Goal: Transaction & Acquisition: Book appointment/travel/reservation

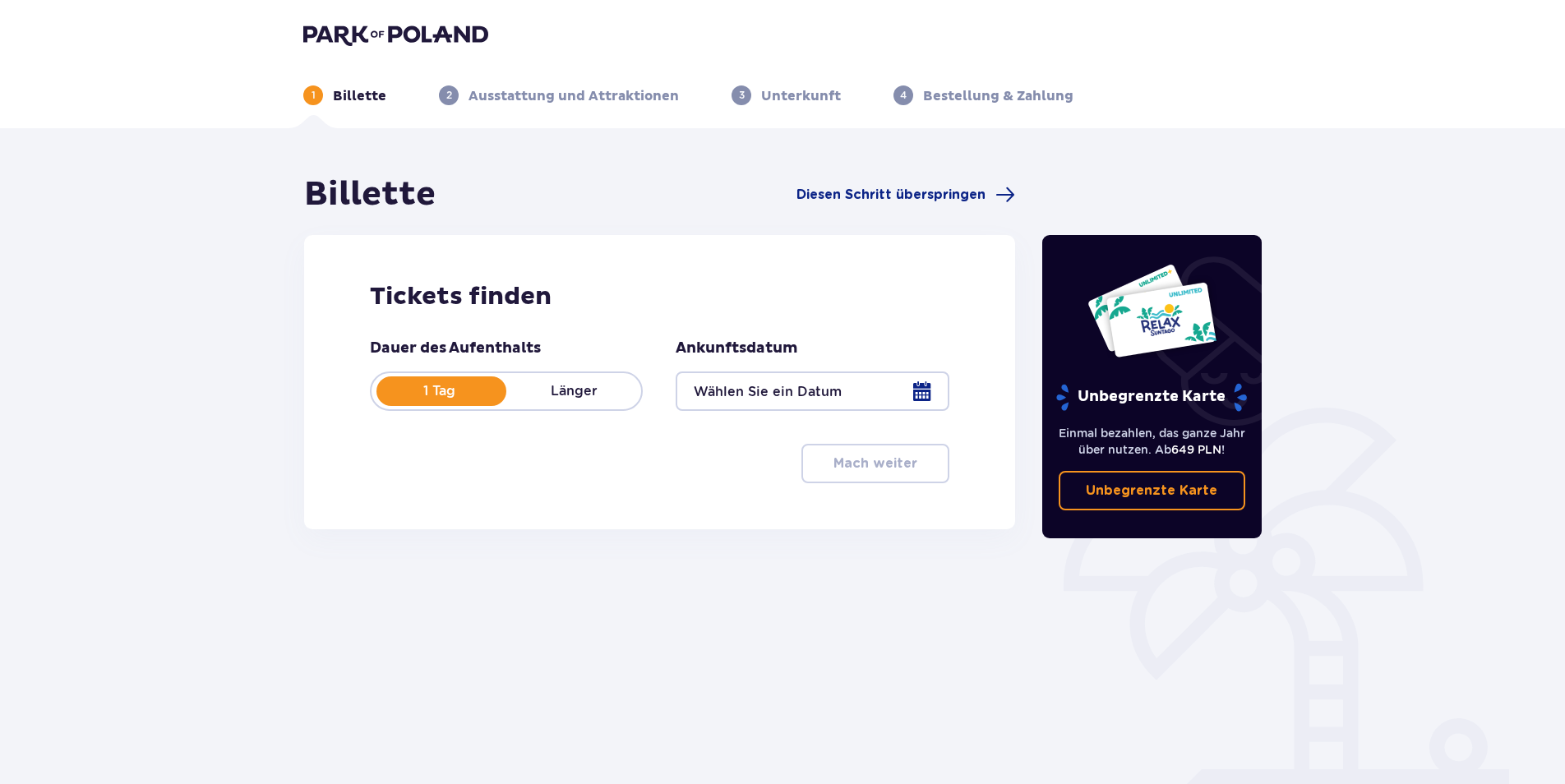
click at [563, 385] on p "Länger" at bounding box center [574, 391] width 135 height 18
click at [919, 400] on div at bounding box center [811, 391] width 272 height 40
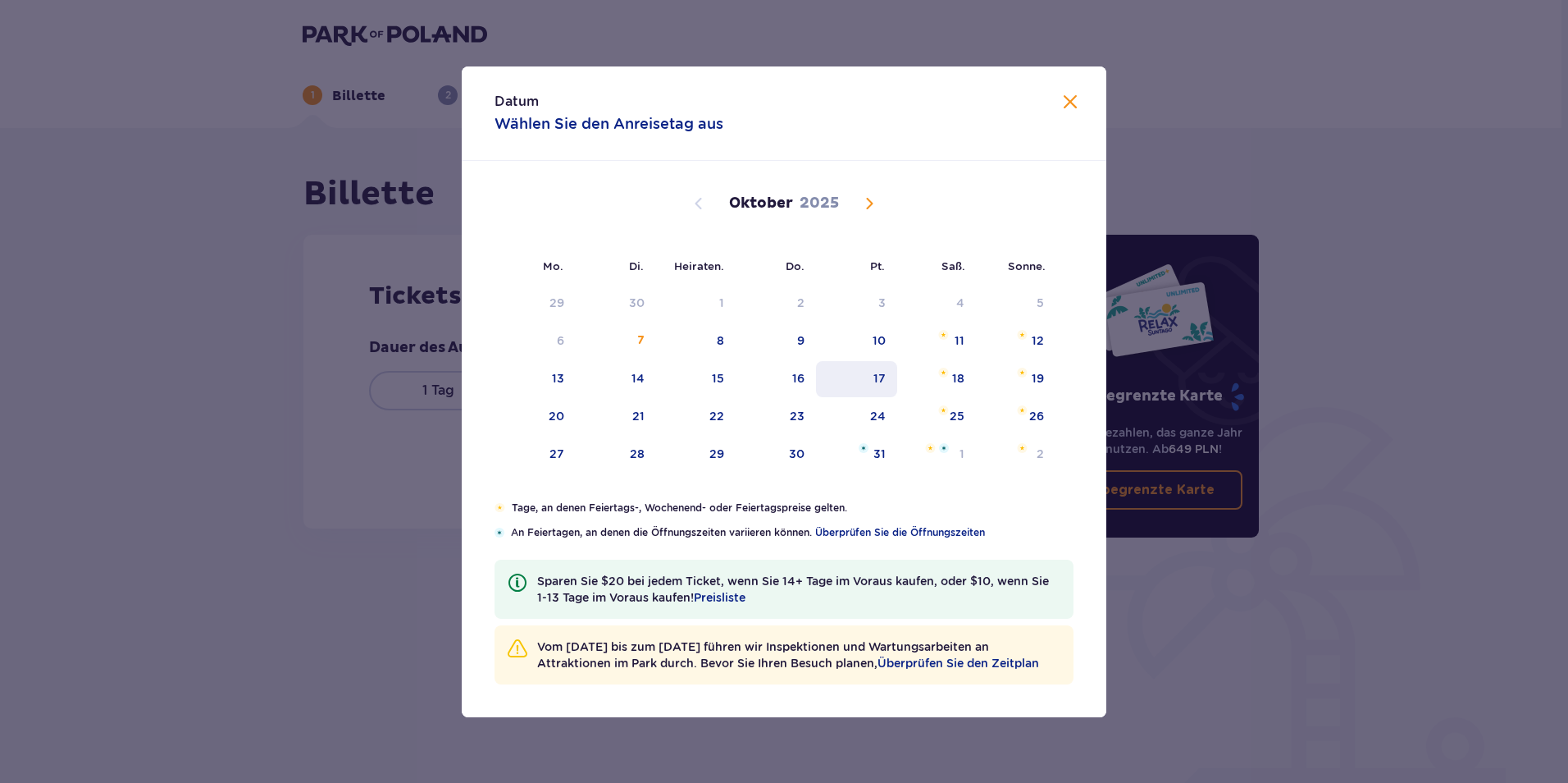
click at [876, 384] on div "17" at bounding box center [880, 378] width 12 height 17
click at [962, 382] on div "18" at bounding box center [958, 378] width 12 height 17
type input "17.10.25 - 18.10.25"
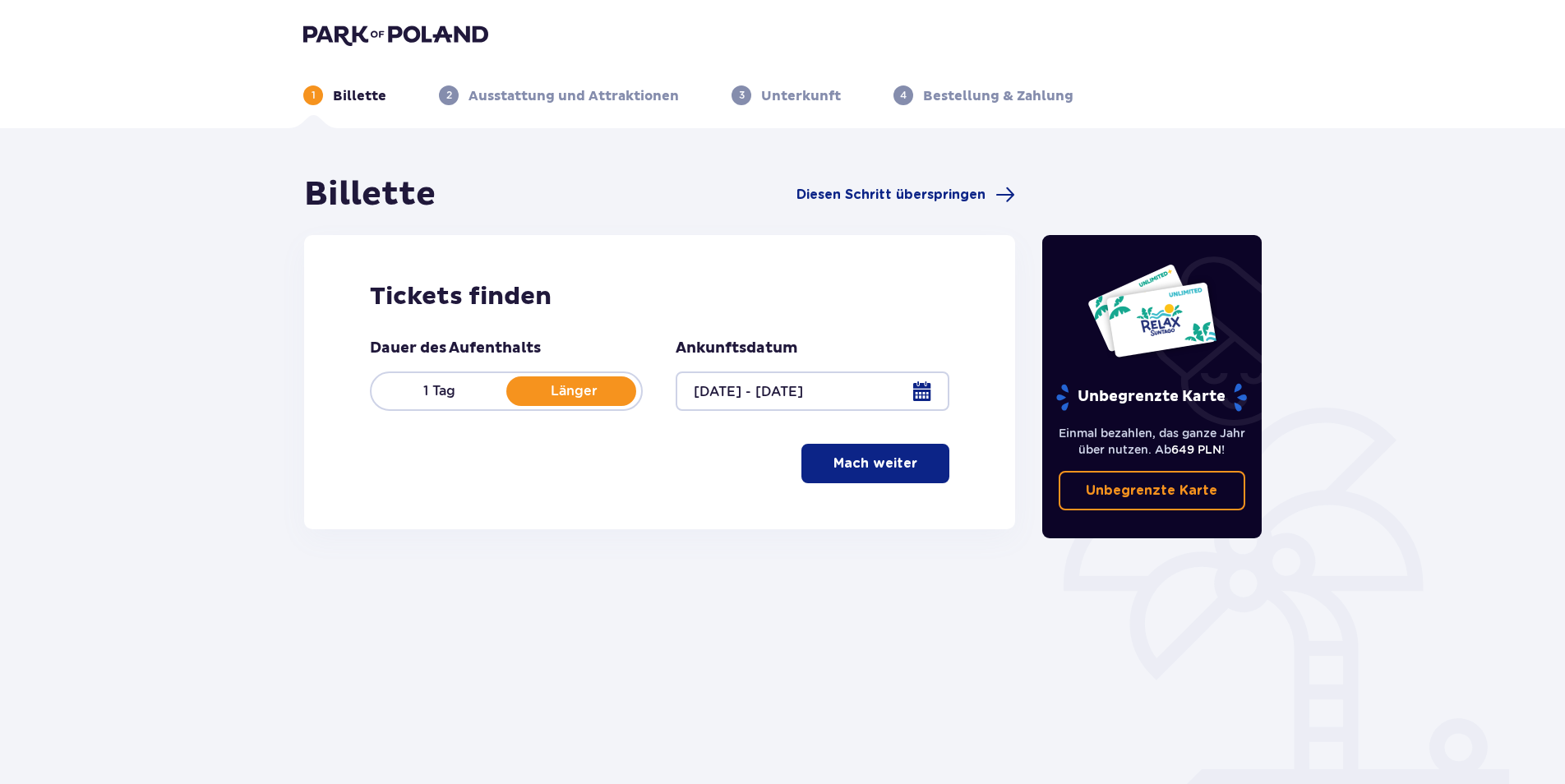
click at [890, 477] on button "Mach weiter" at bounding box center [875, 463] width 148 height 40
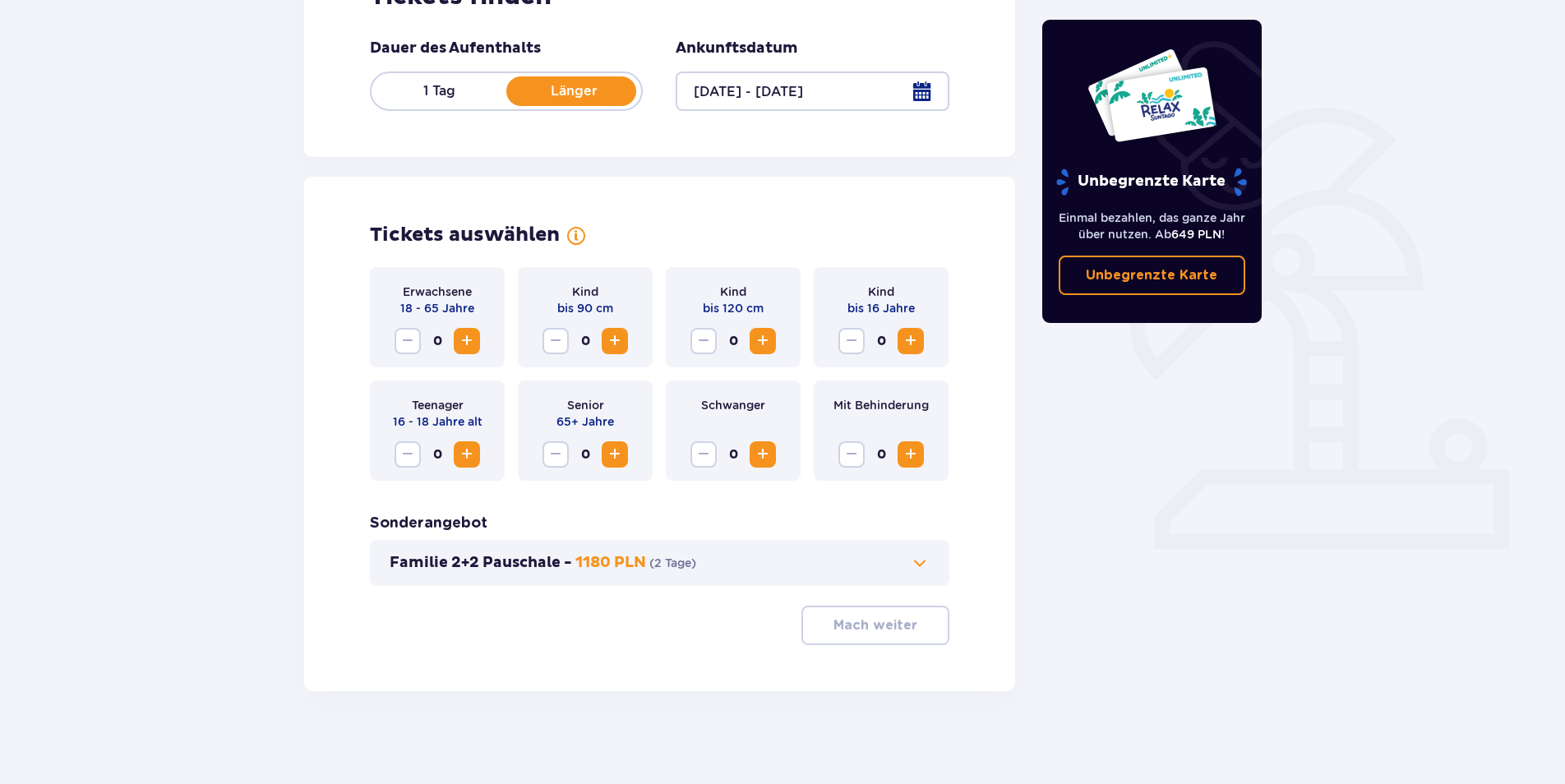
scroll to position [306, 0]
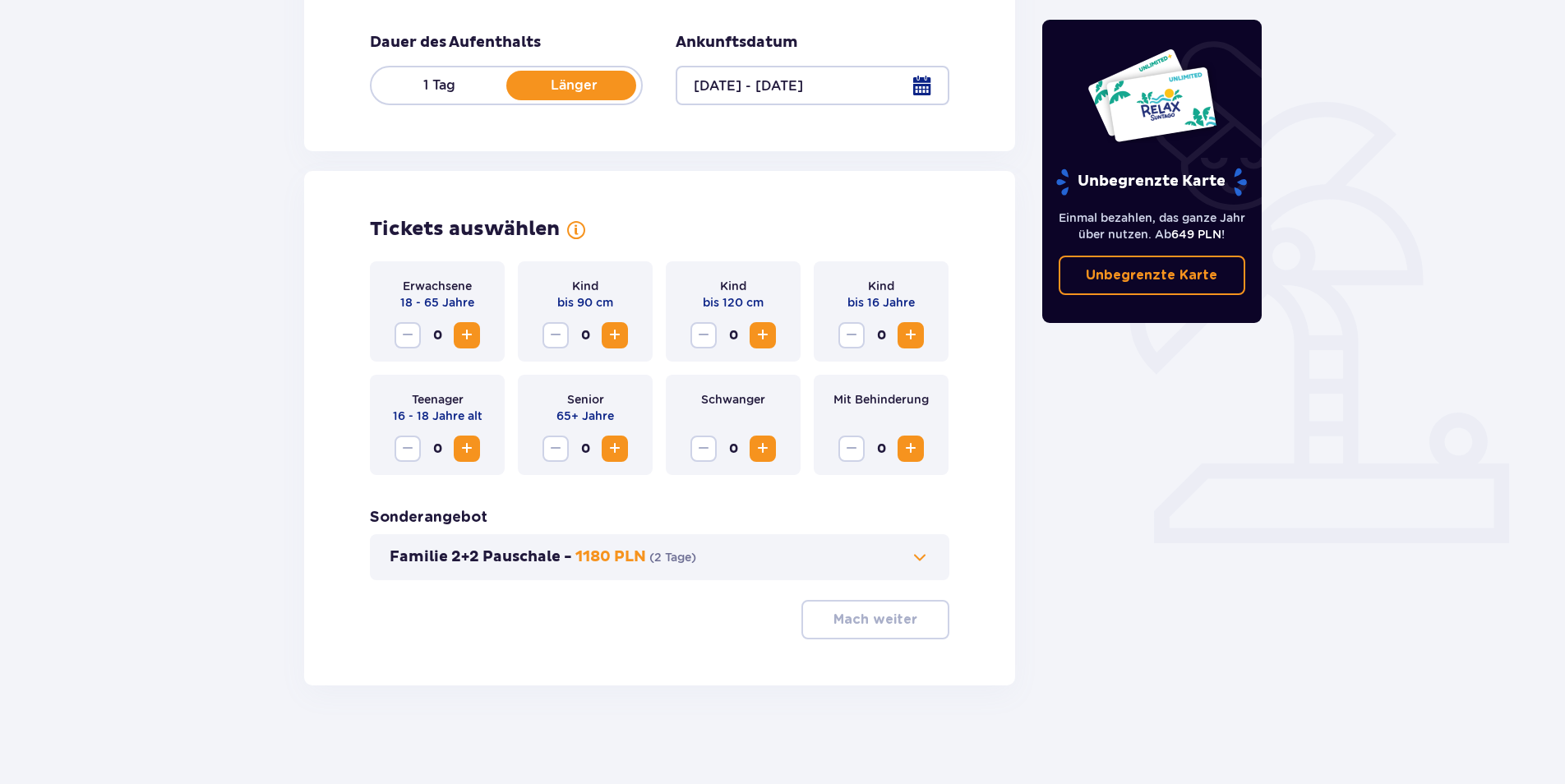
click at [468, 337] on span "Zunahme" at bounding box center [467, 336] width 20 height 20
click at [622, 338] on span "Zunahme" at bounding box center [615, 336] width 20 height 20
click at [758, 334] on span "Zunahme" at bounding box center [763, 336] width 20 height 20
click at [900, 619] on p "Mach weiter" at bounding box center [875, 619] width 84 height 18
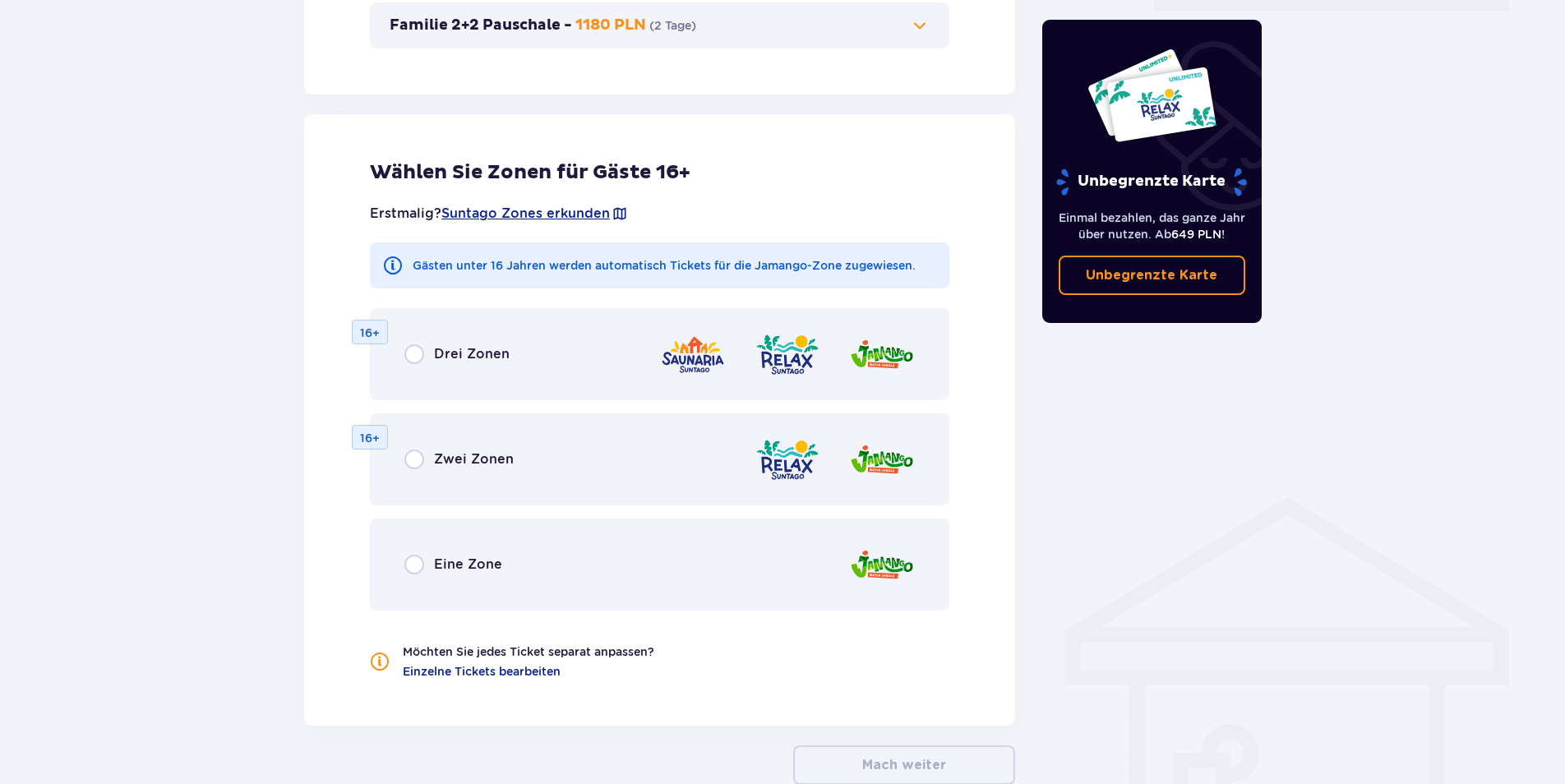
scroll to position [912, 0]
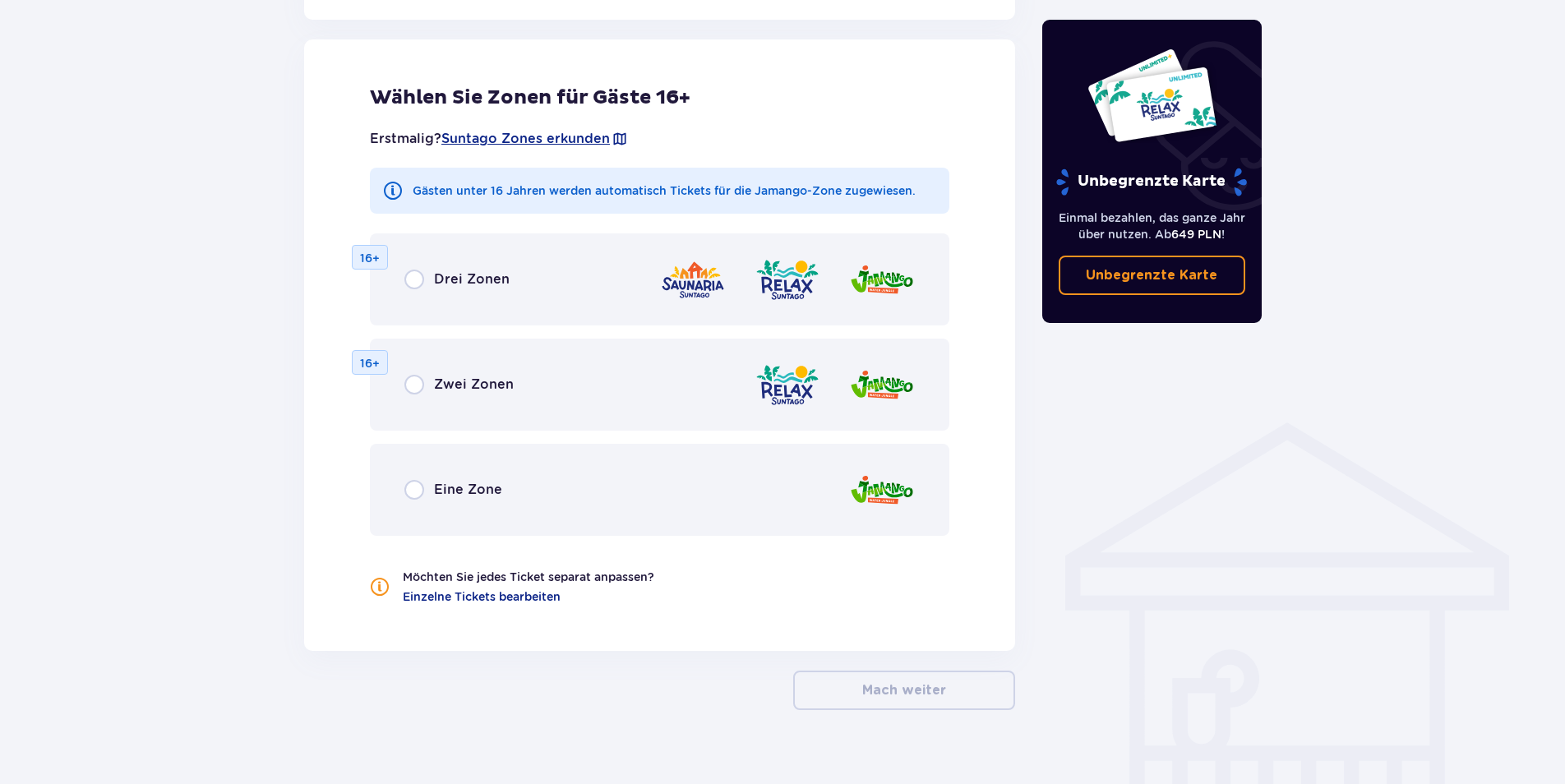
click at [408, 390] on input "radio" at bounding box center [414, 384] width 20 height 20
radio input "true"
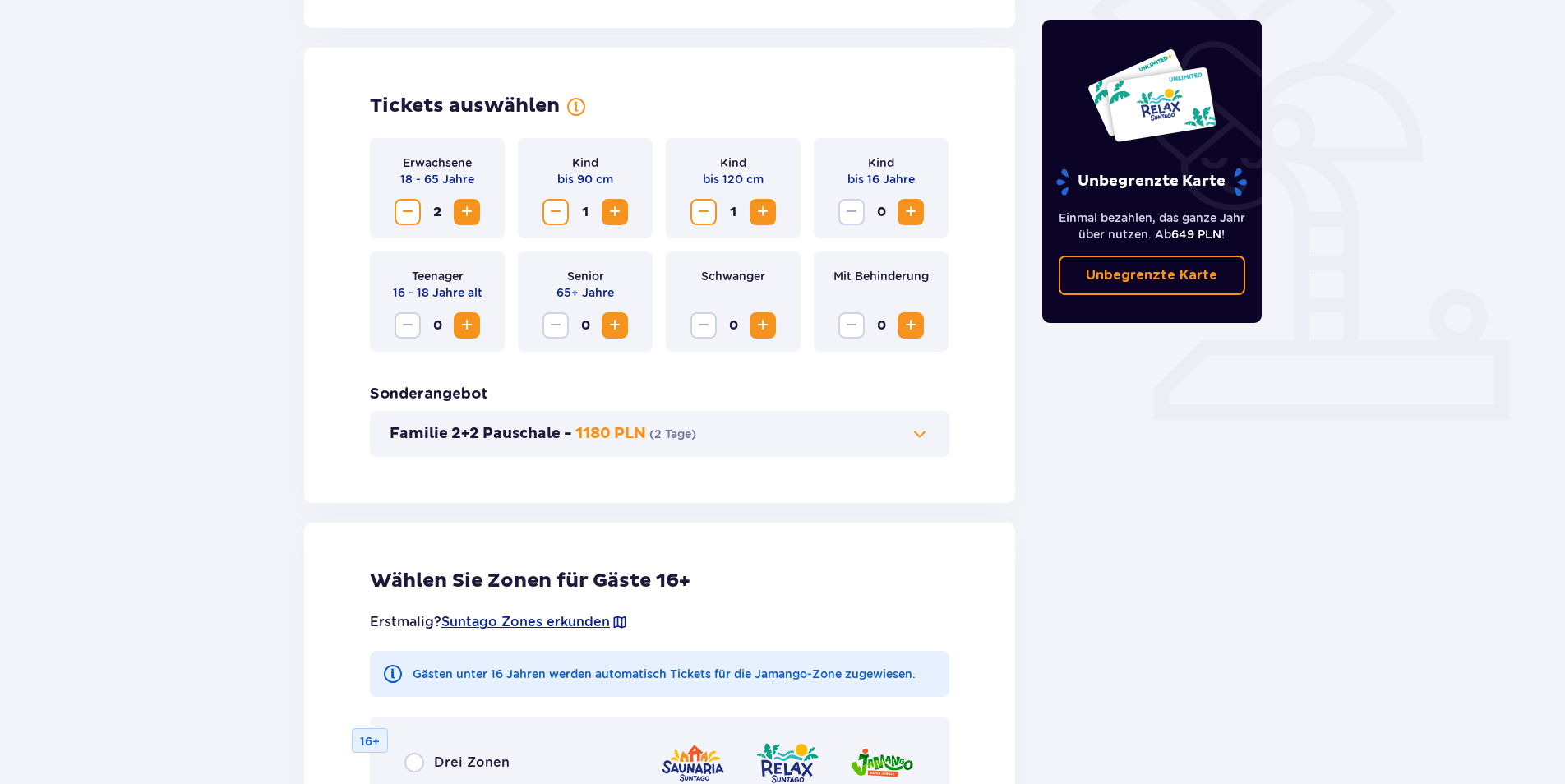
scroll to position [383, 0]
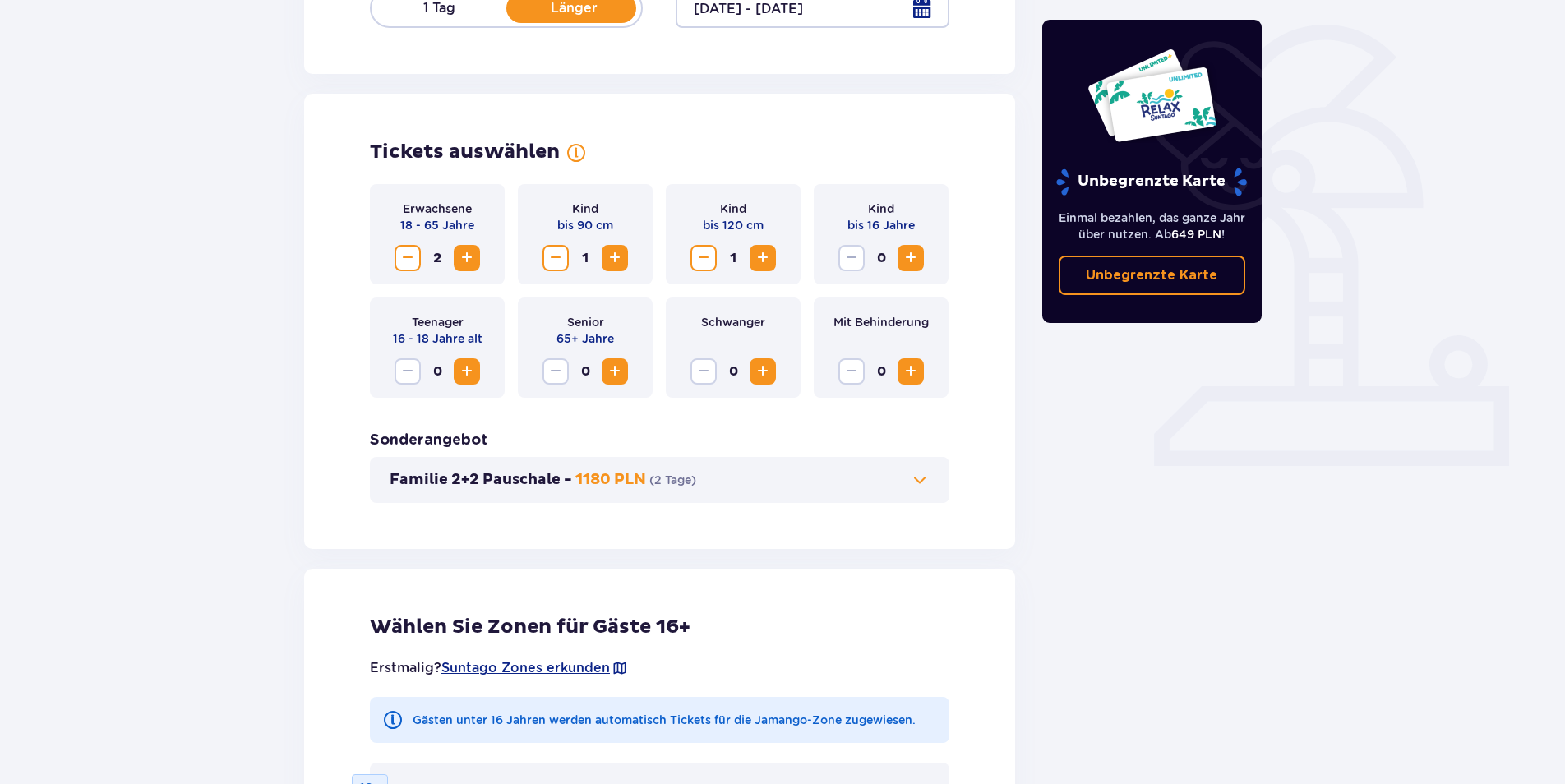
click at [924, 477] on span at bounding box center [919, 480] width 20 height 20
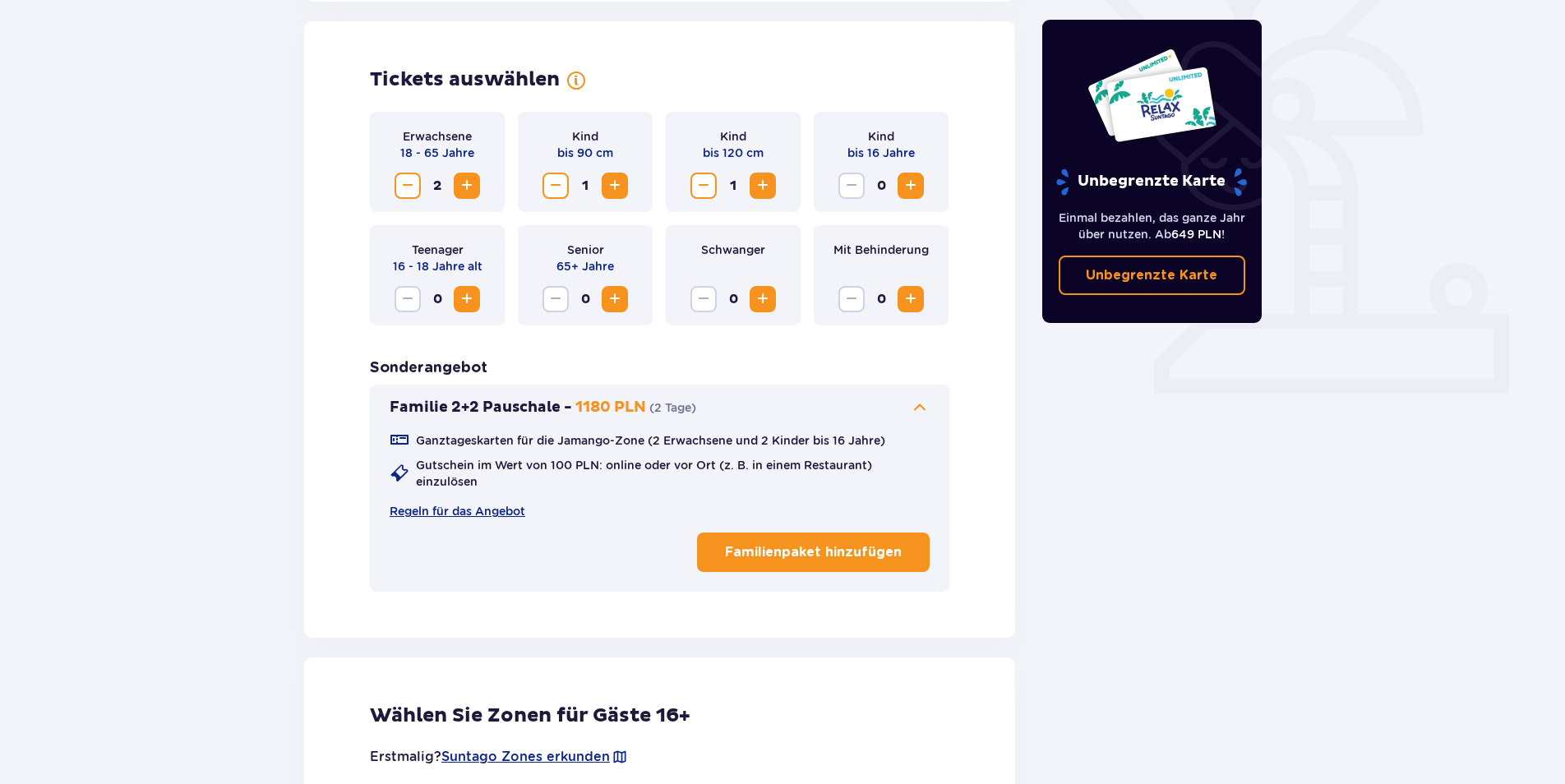
scroll to position [456, 0]
click at [846, 539] on button "Familienpaket hinzufügen" at bounding box center [813, 550] width 233 height 40
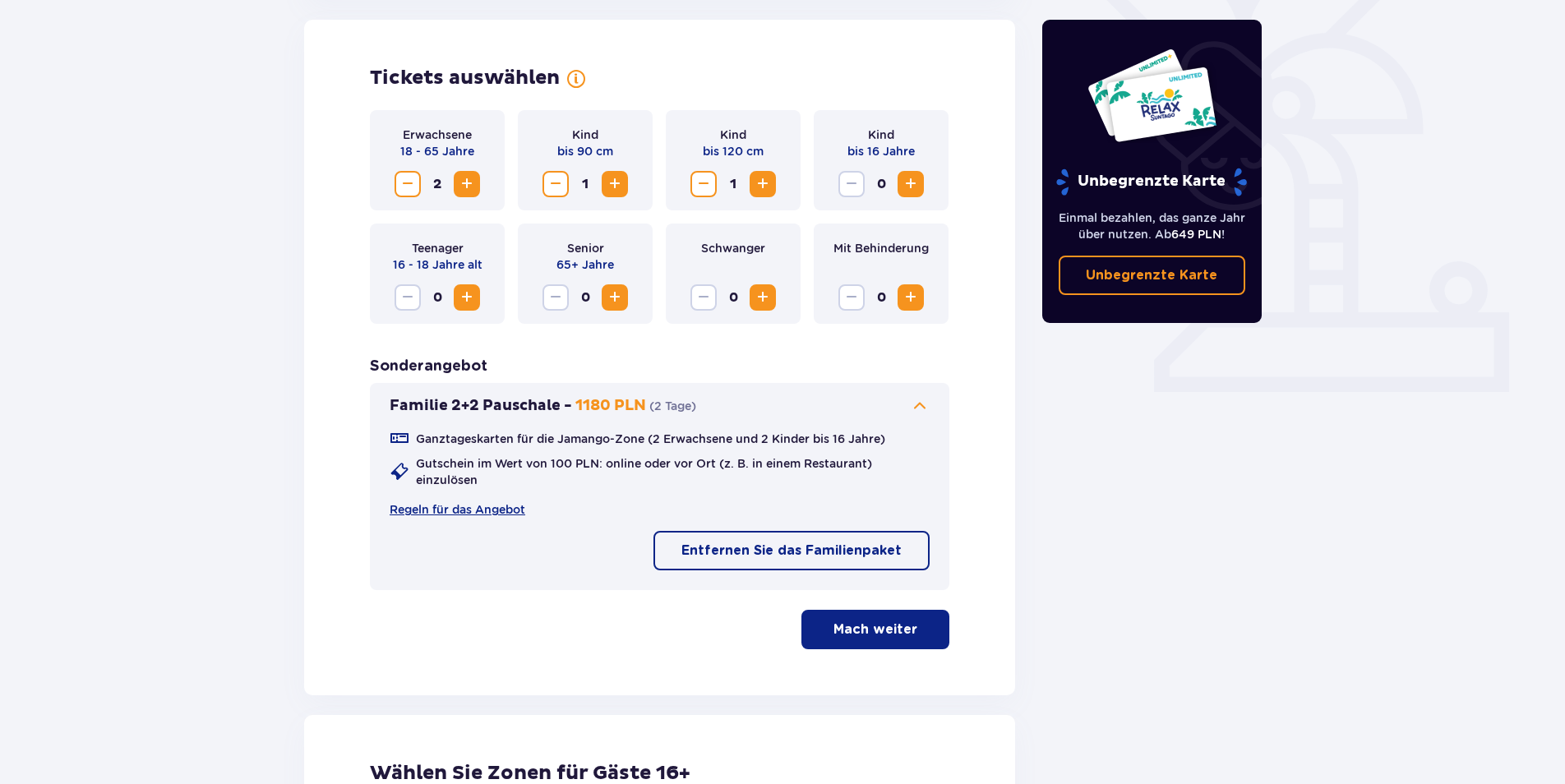
click at [852, 627] on p "Mach weiter" at bounding box center [875, 629] width 84 height 18
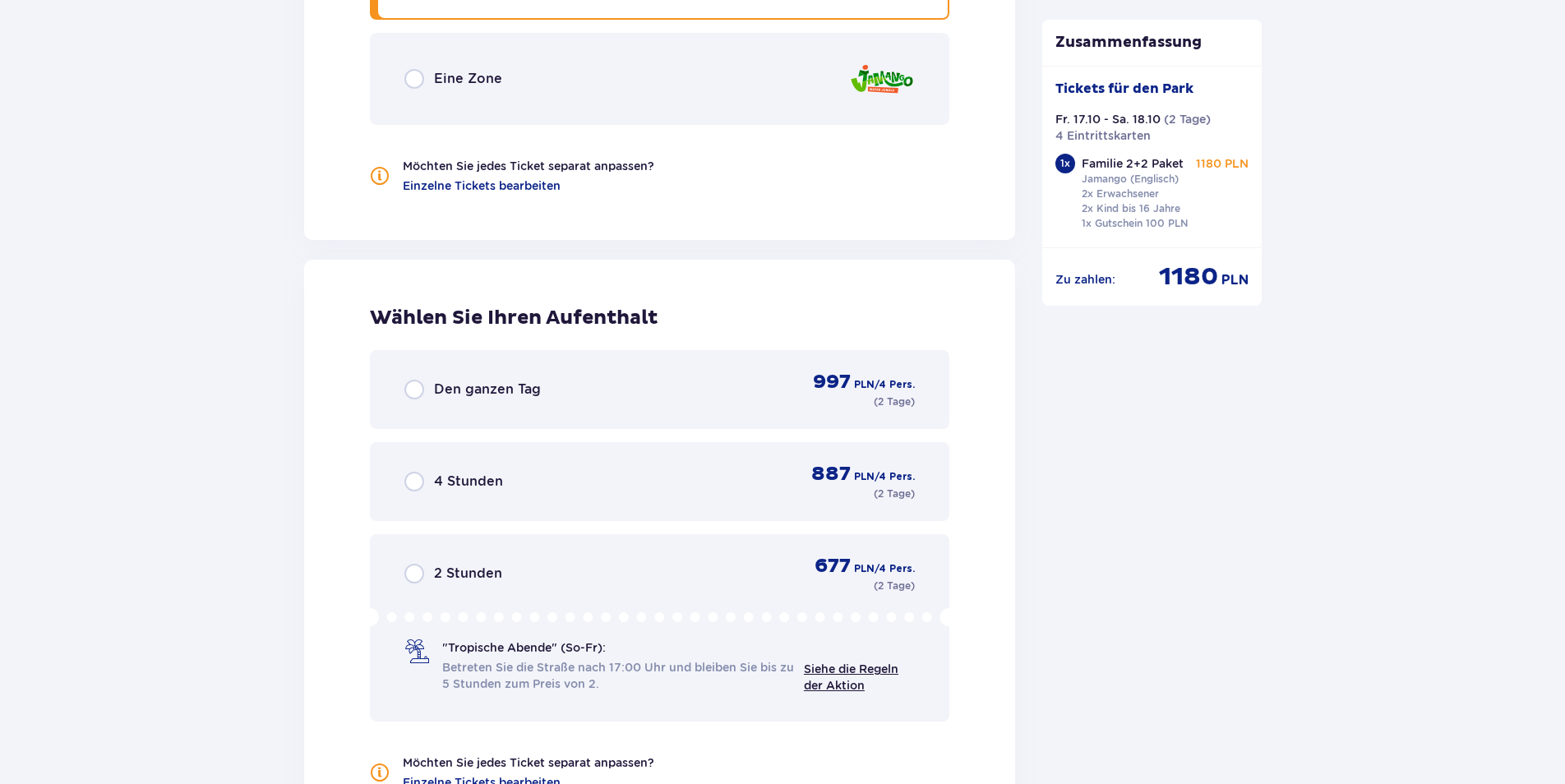
scroll to position [2242, 0]
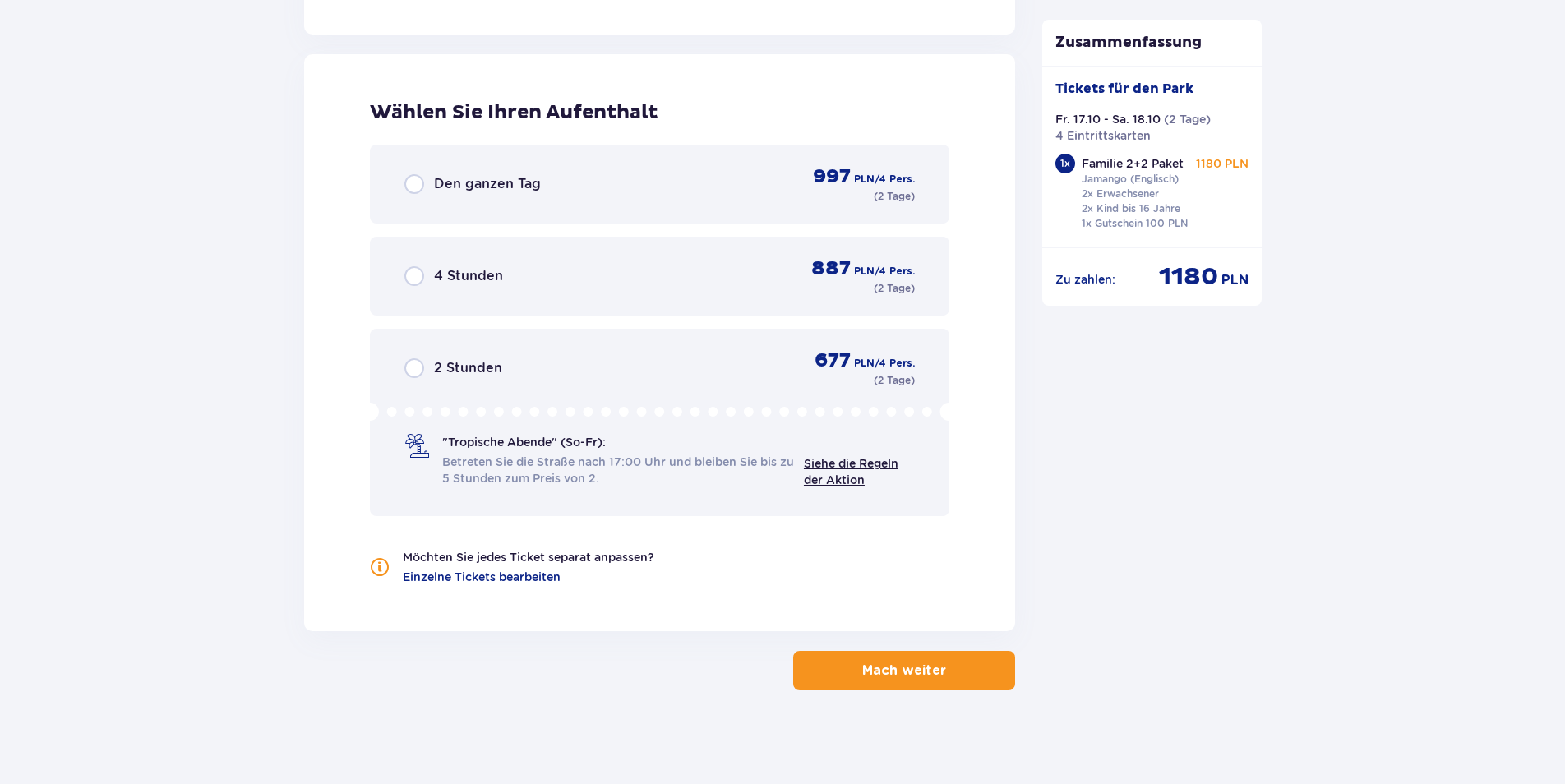
click at [430, 176] on div "Den ganzen Tag" at bounding box center [472, 184] width 137 height 20
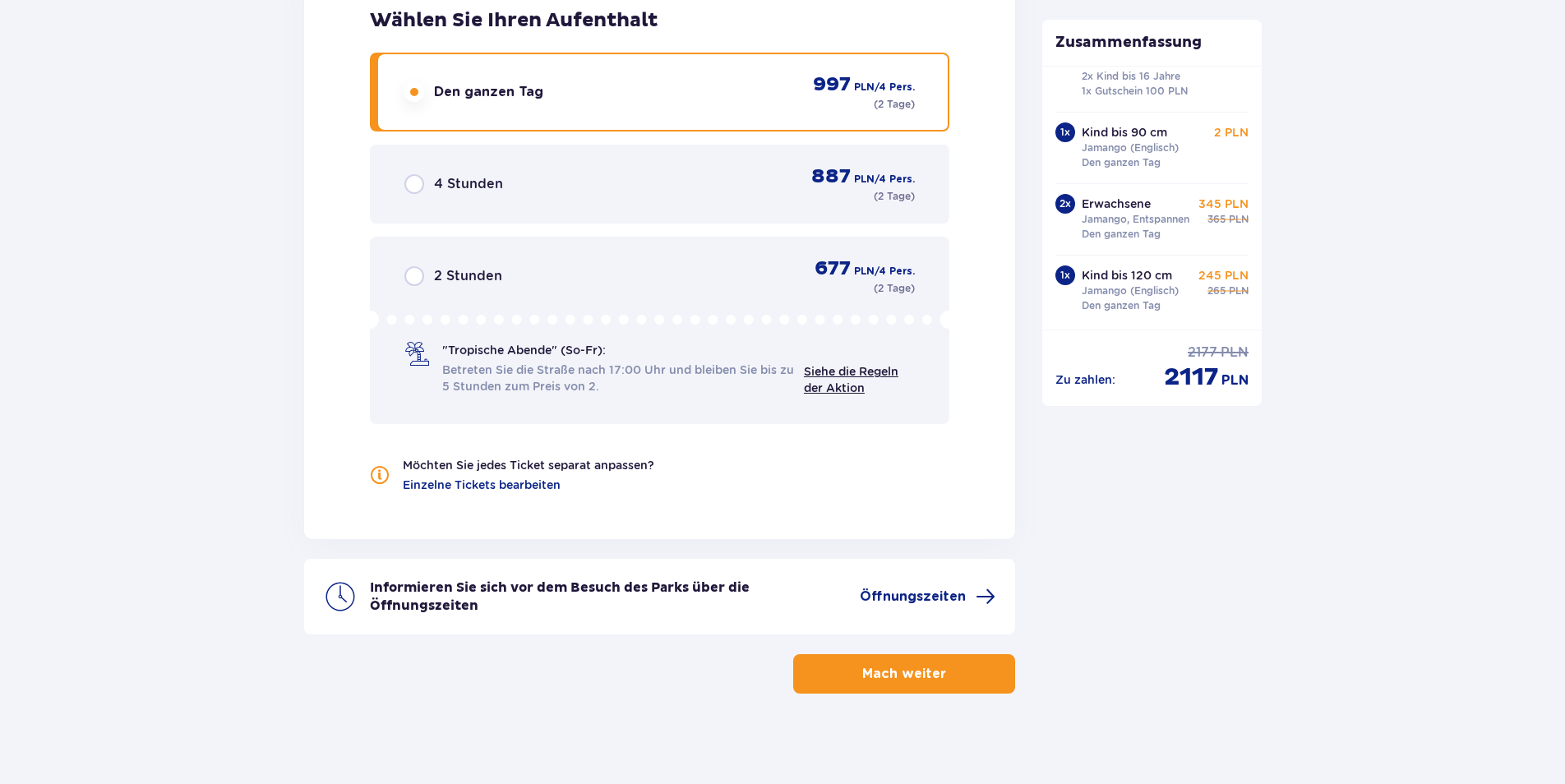
scroll to position [2339, 0]
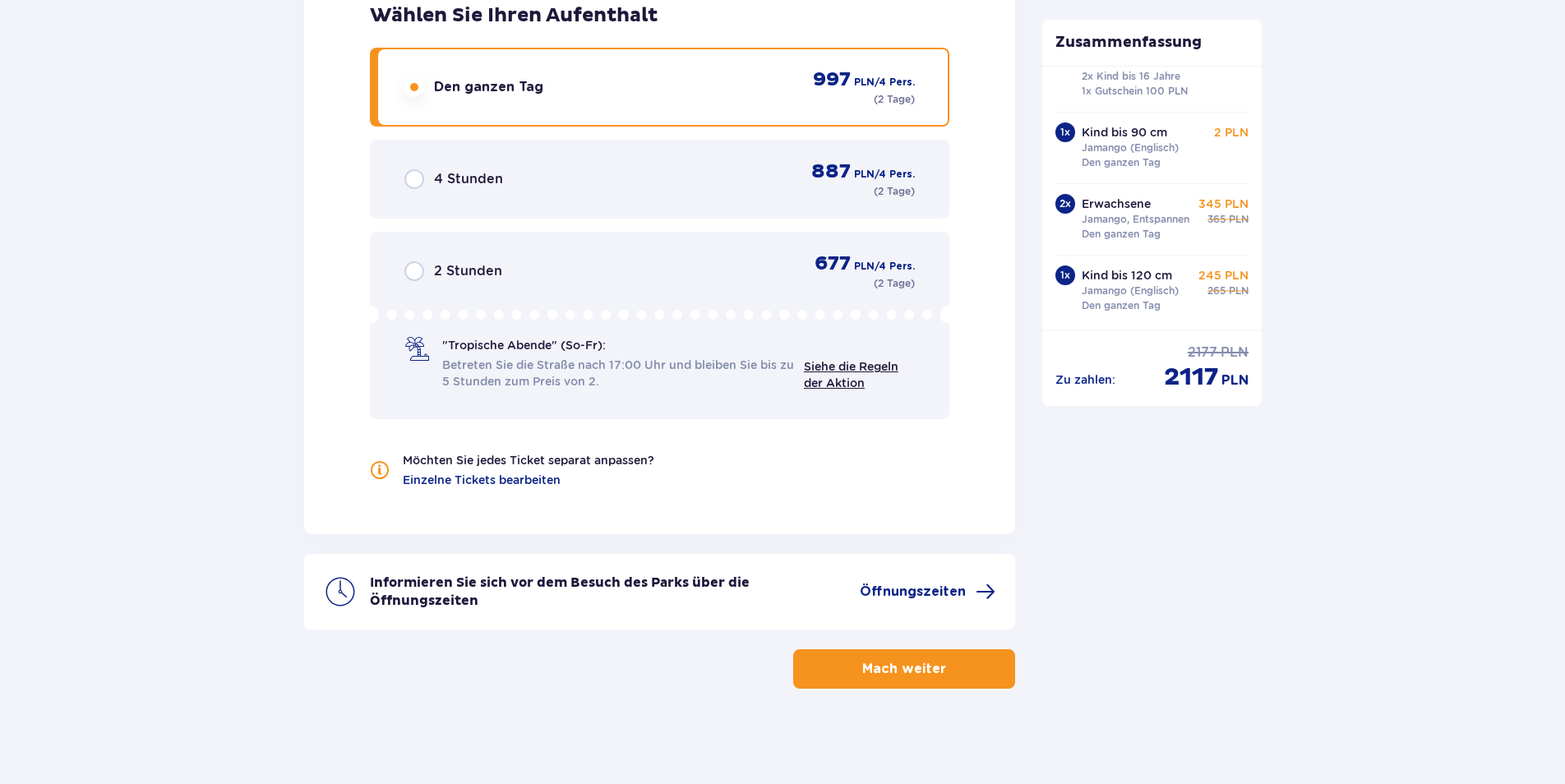
click at [877, 659] on p "Mach weiter" at bounding box center [903, 668] width 84 height 18
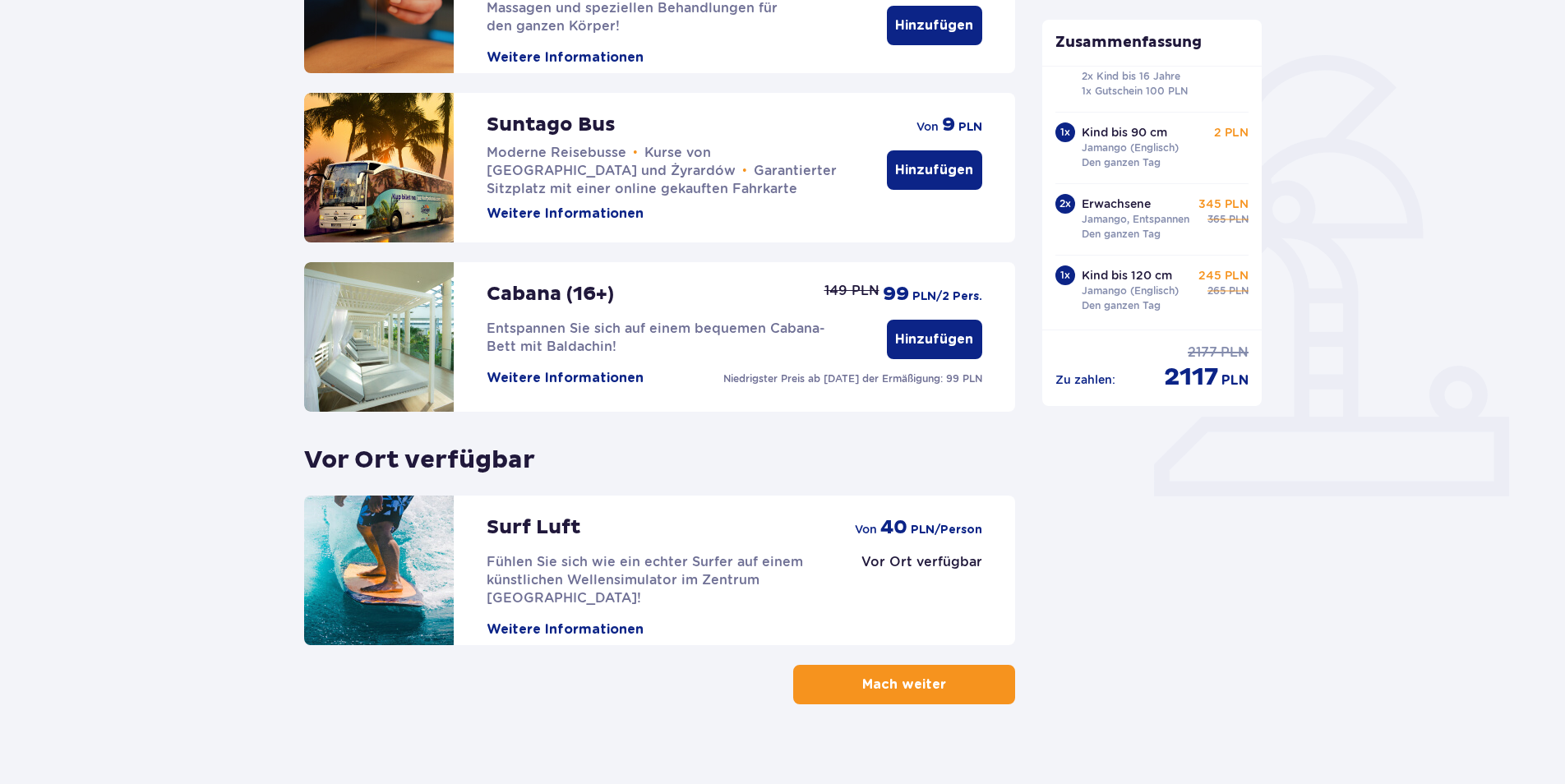
scroll to position [371, 0]
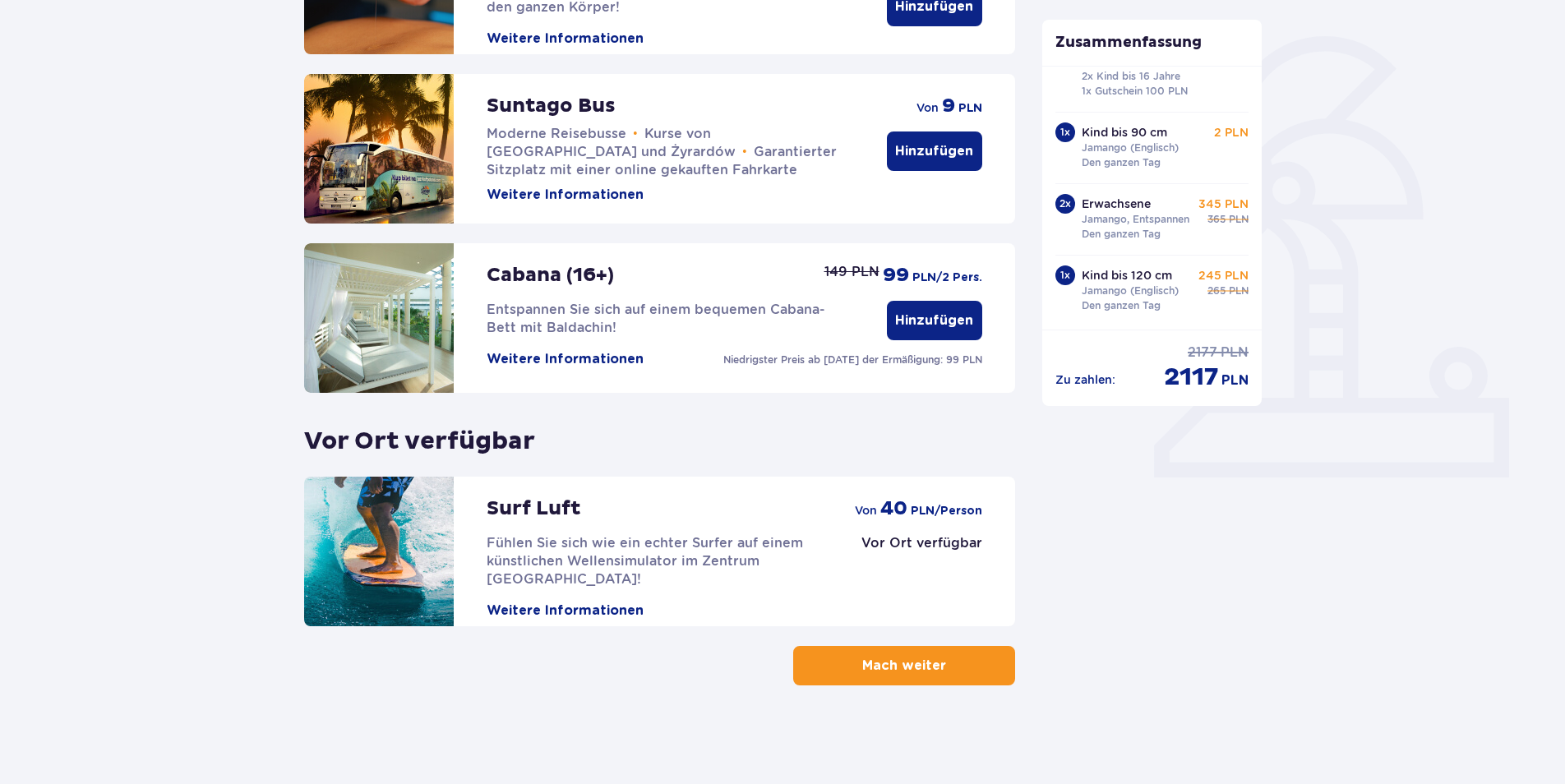
click at [912, 667] on p "Mach weiter" at bounding box center [903, 665] width 84 height 18
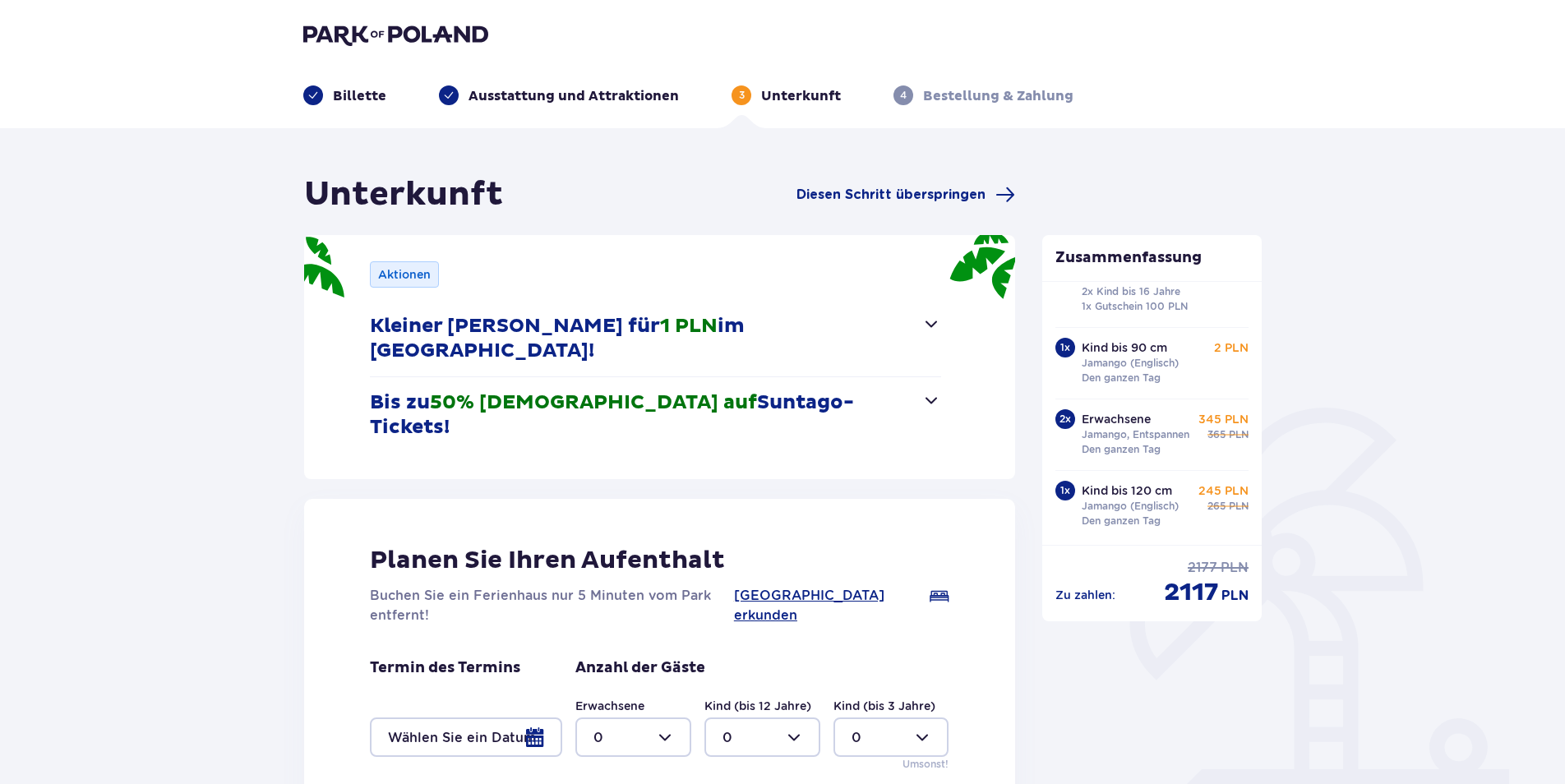
click at [943, 377] on div "Aktionen Kleiner Gast für 1 PLN im Suntago Village! Eine Nacht für einen Zloty …" at bounding box center [660, 356] width 711 height 244
click at [935, 390] on span "button" at bounding box center [931, 400] width 20 height 20
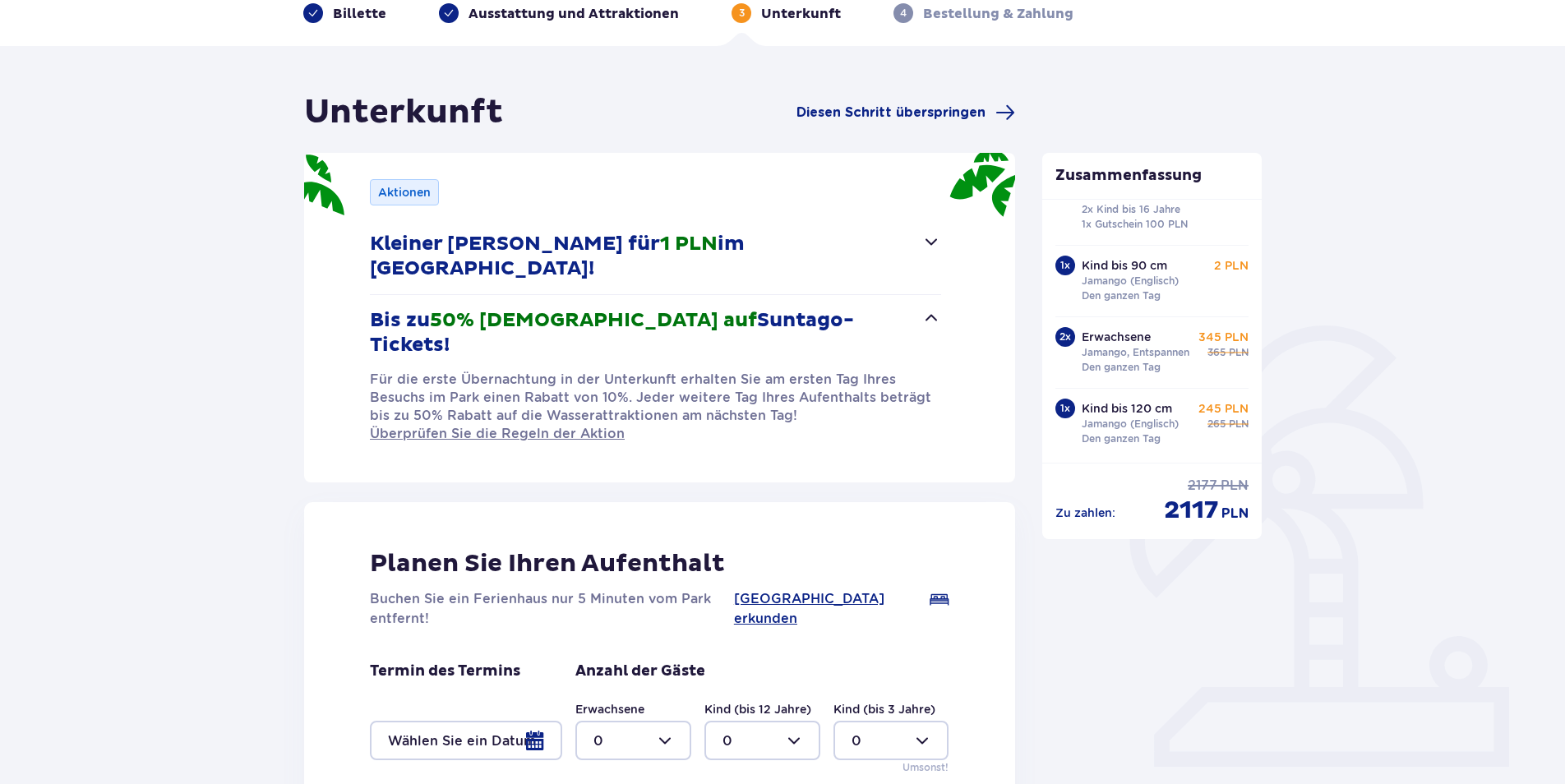
scroll to position [246, 0]
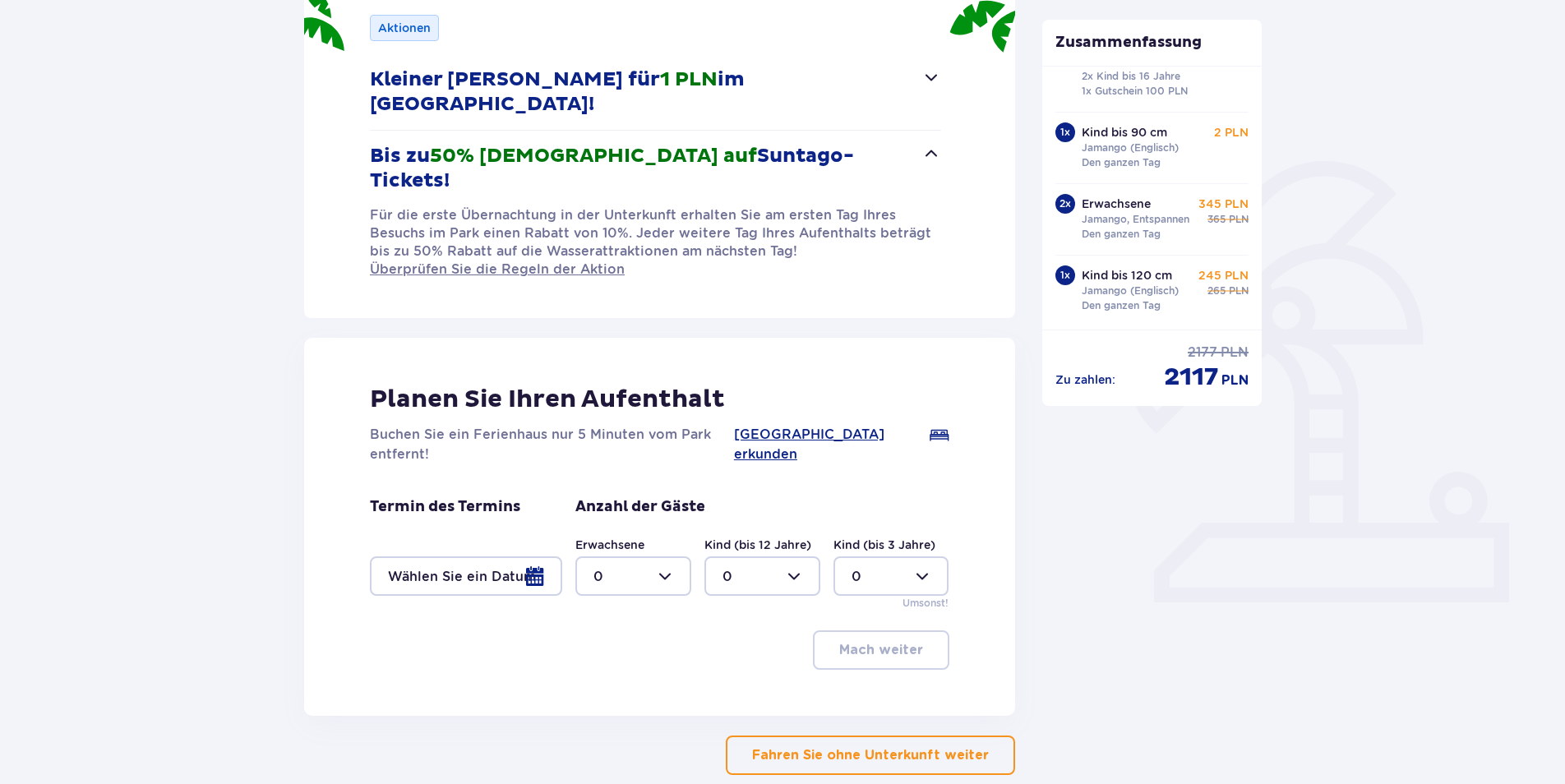
click at [968, 735] on button "Fahren Sie ohne Unterkunft weiter" at bounding box center [871, 755] width 289 height 40
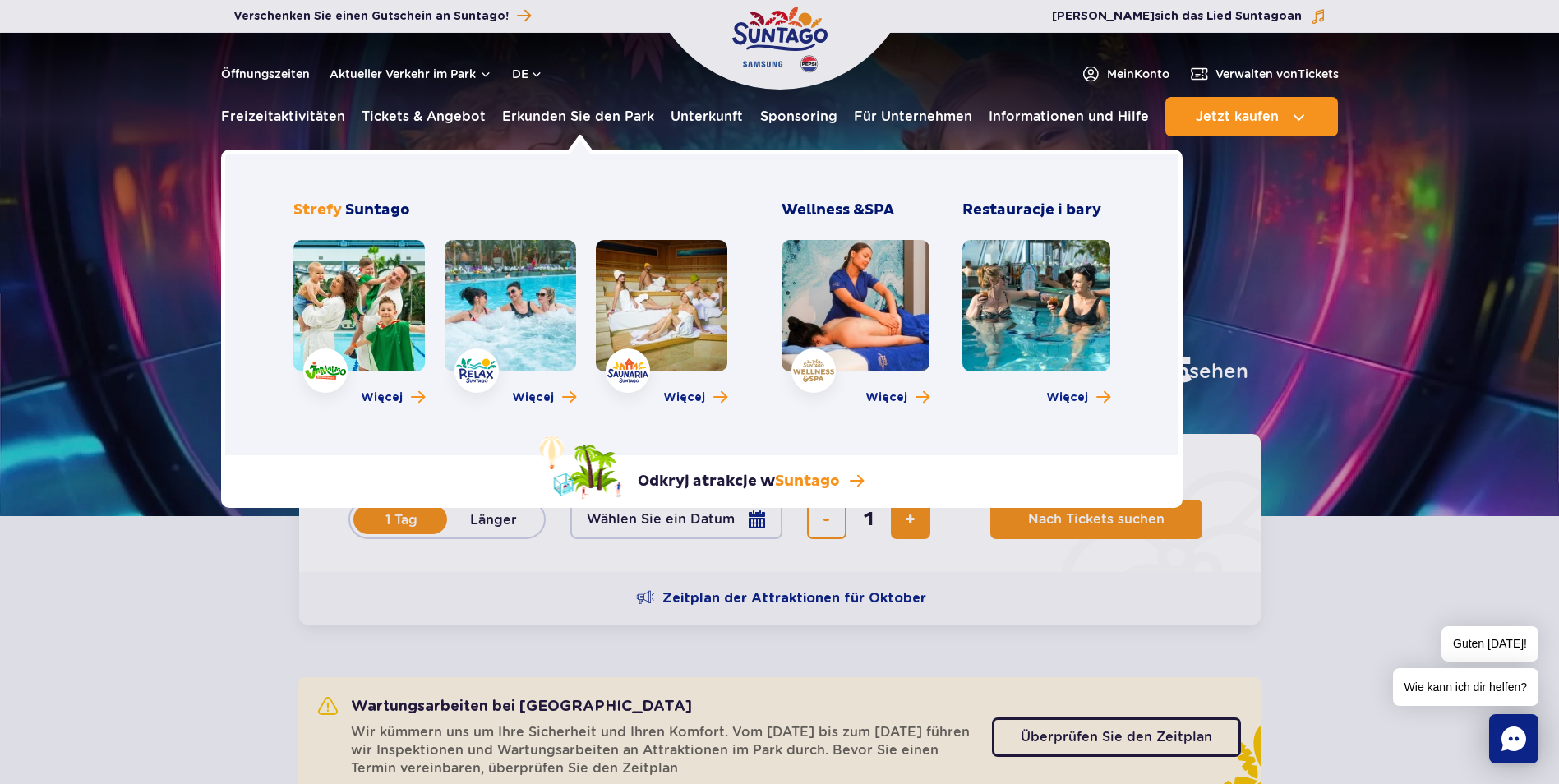
click at [355, 325] on link at bounding box center [359, 305] width 132 height 132
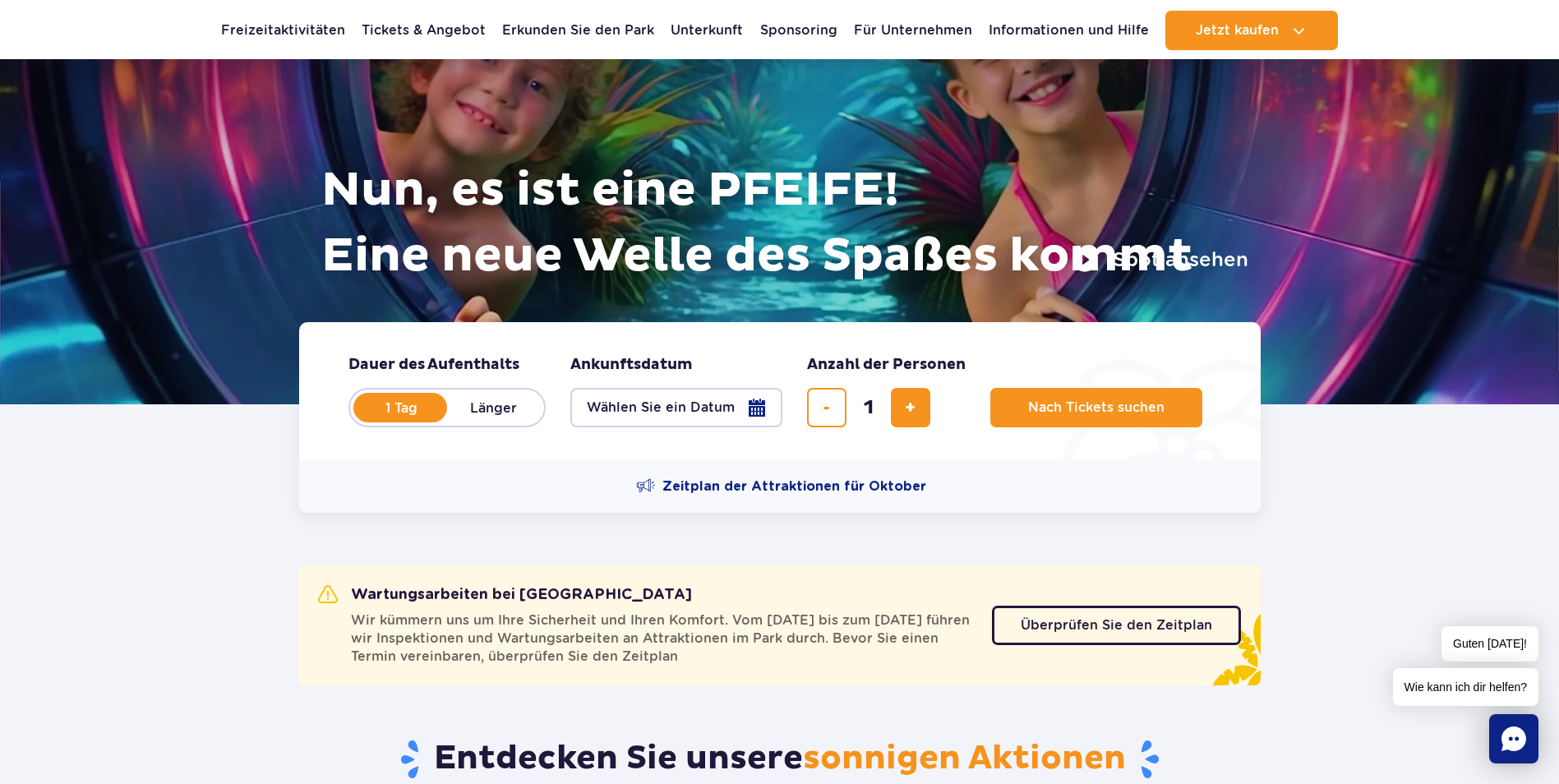
scroll to position [164, 0]
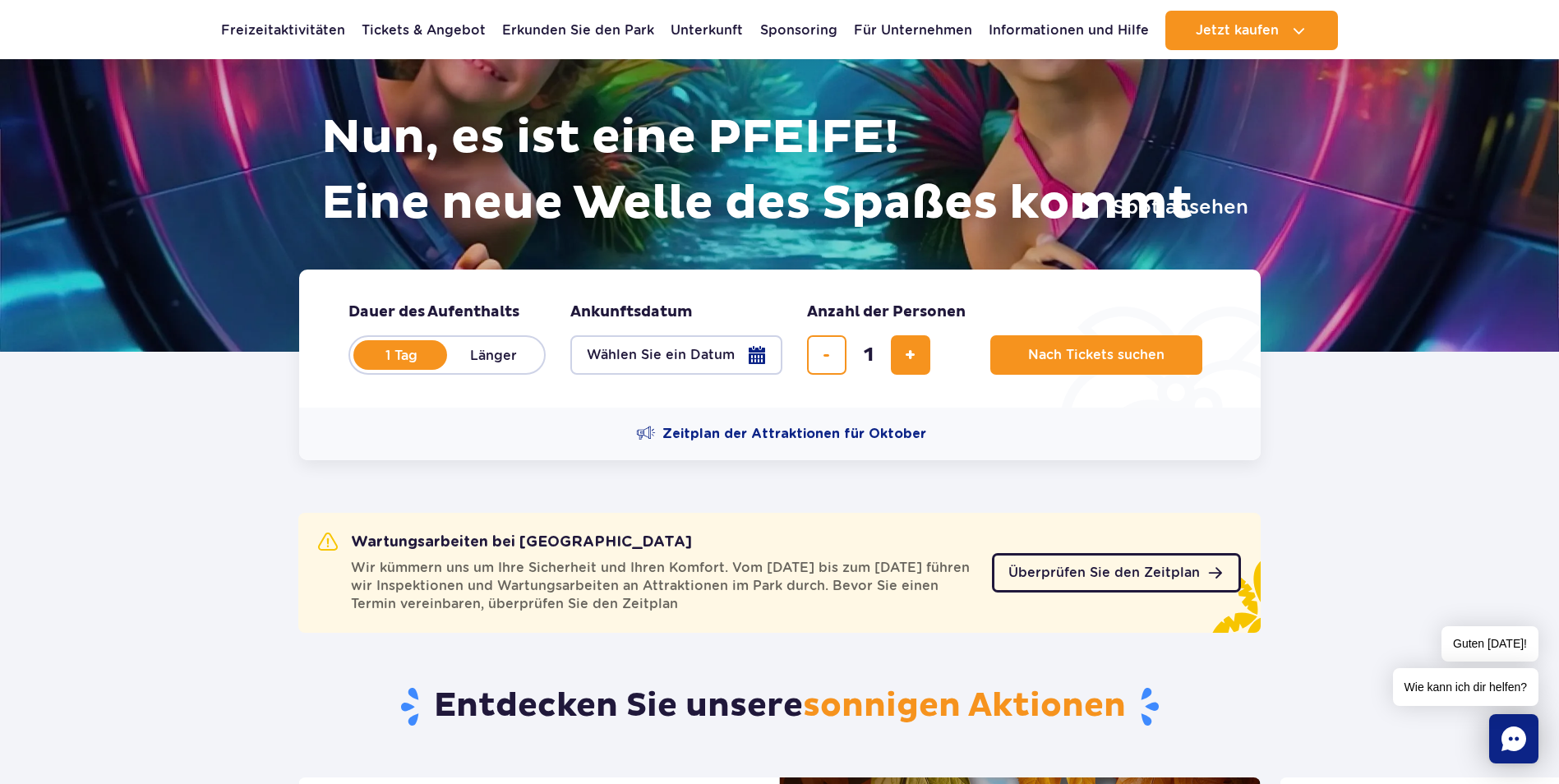
click at [1162, 581] on link "Überprüfen Sie den Zeitplan" at bounding box center [1115, 572] width 249 height 40
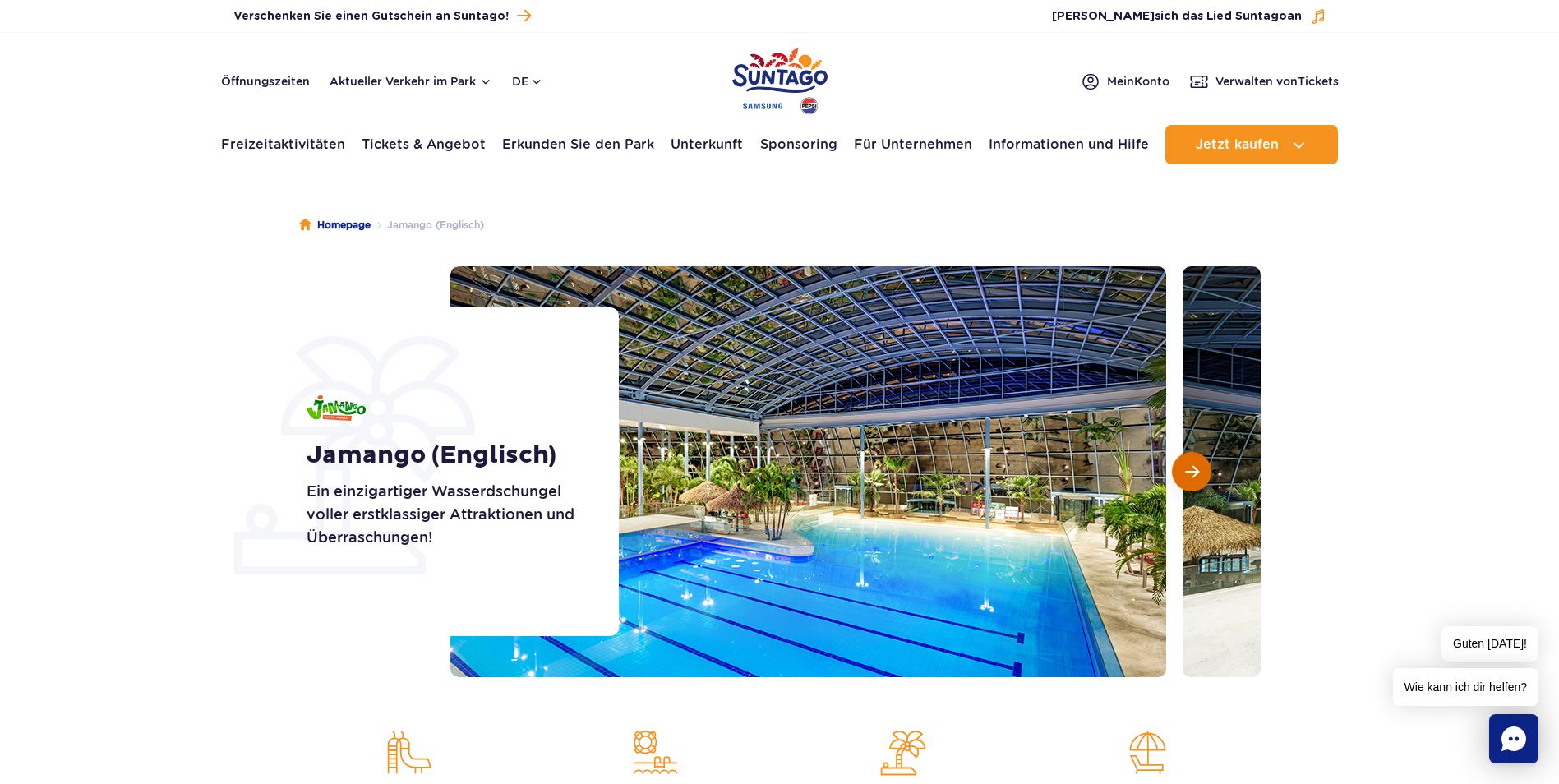
click at [1195, 470] on span "Nächste Folie" at bounding box center [1192, 471] width 14 height 15
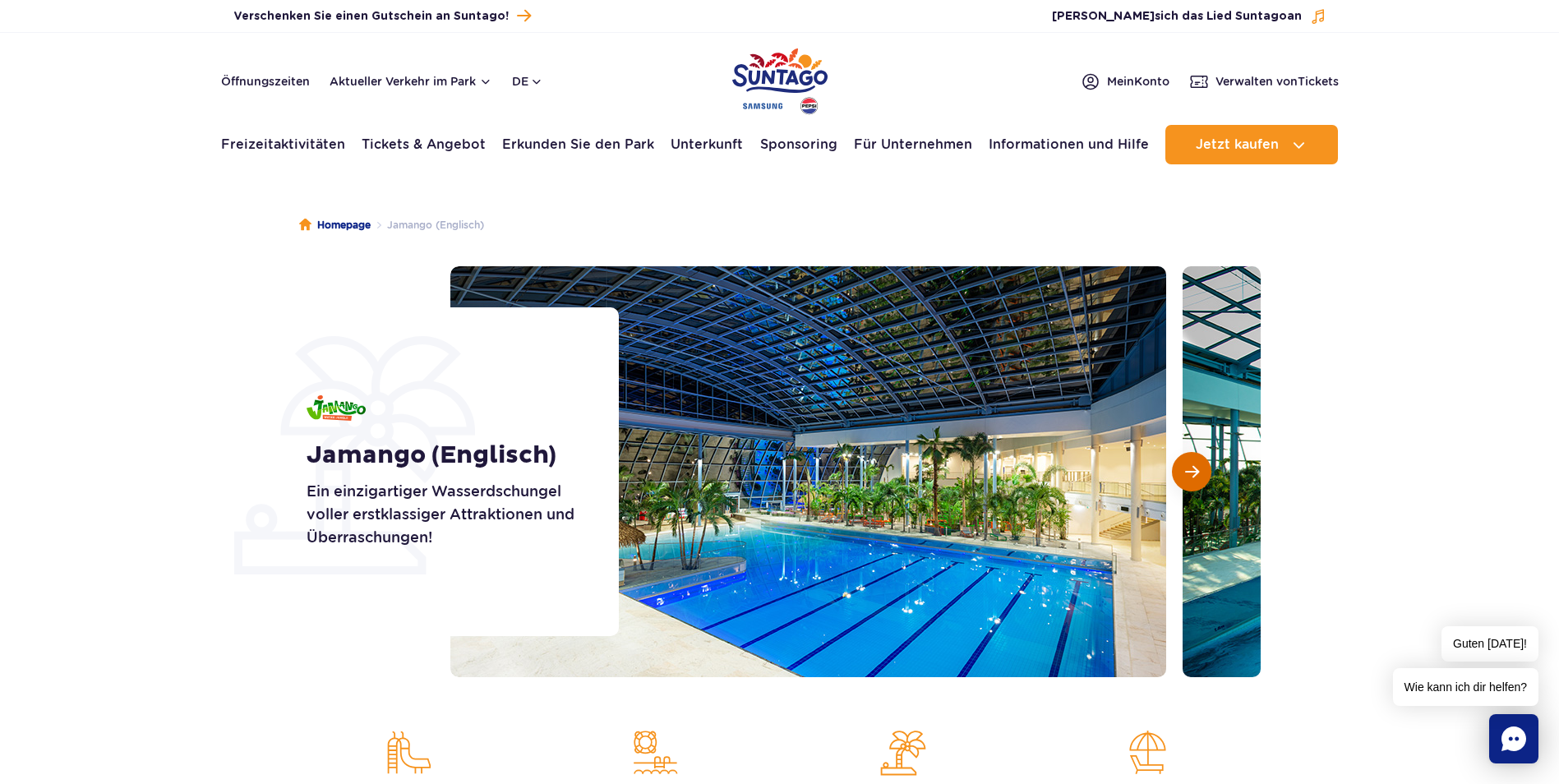
click at [1200, 472] on button "Nächste Folie" at bounding box center [1192, 471] width 40 height 40
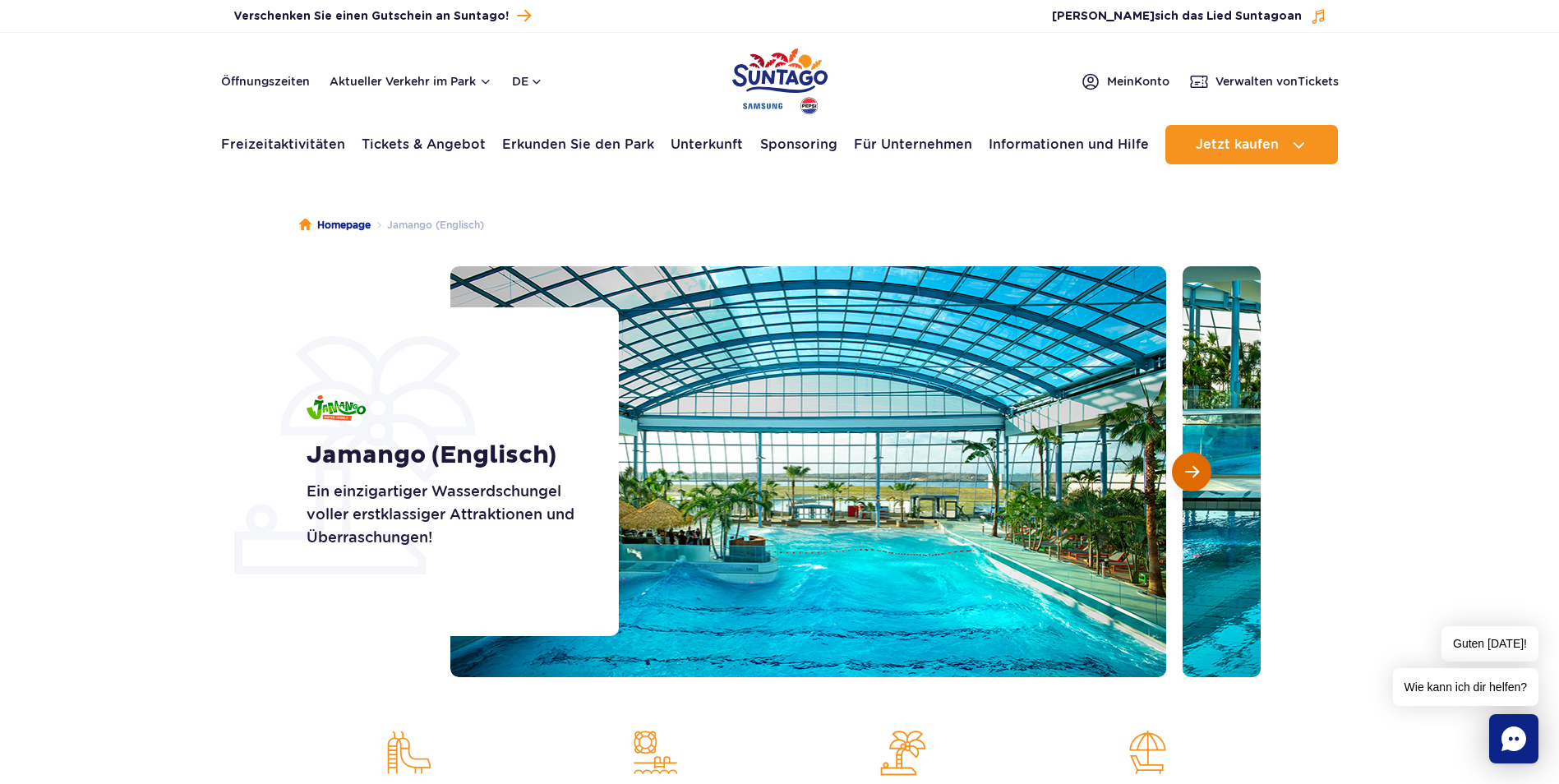
click at [1200, 472] on button "Nächste Folie" at bounding box center [1192, 471] width 40 height 40
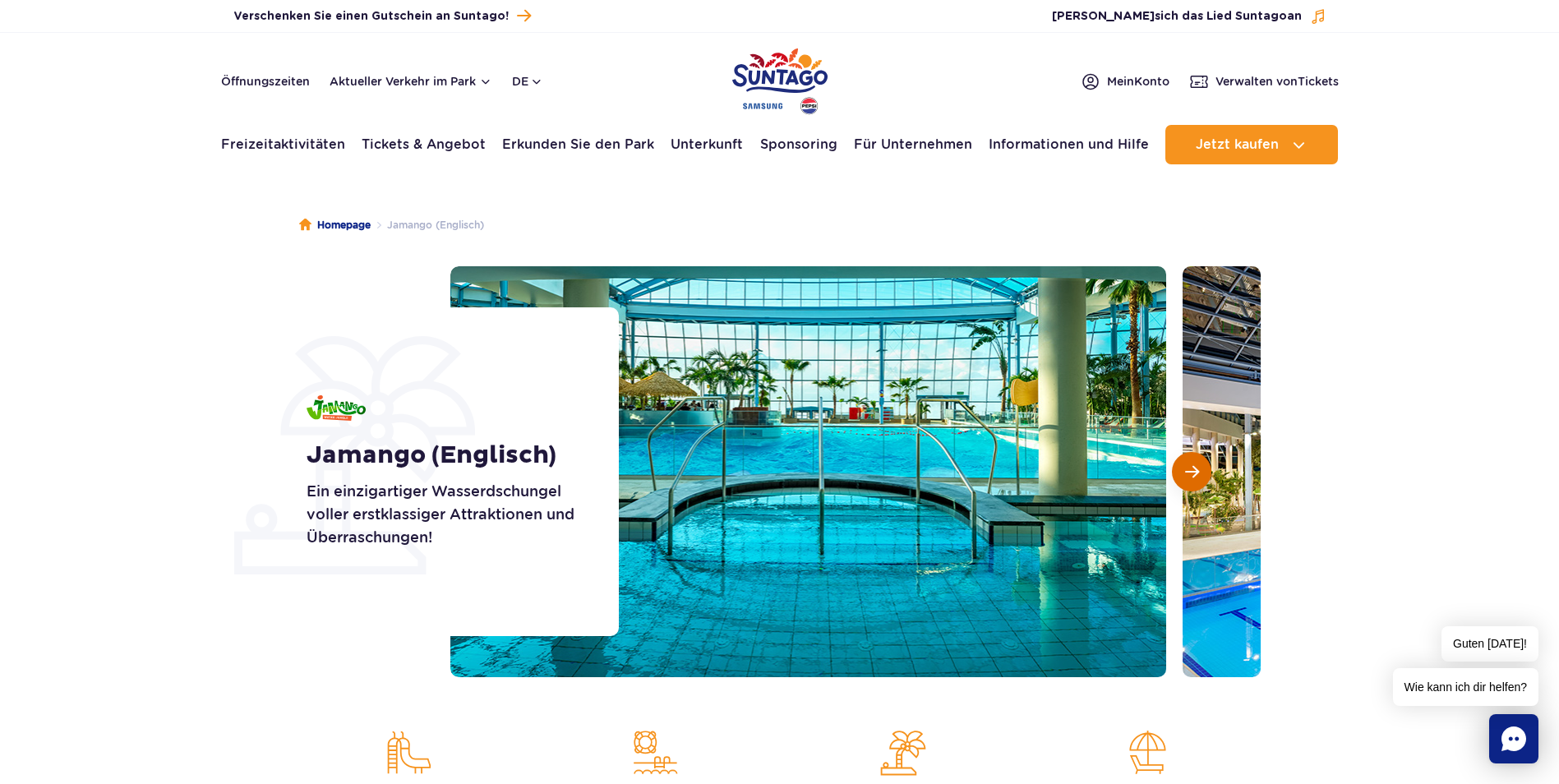
click at [1200, 472] on button "Nächste Folie" at bounding box center [1192, 471] width 40 height 40
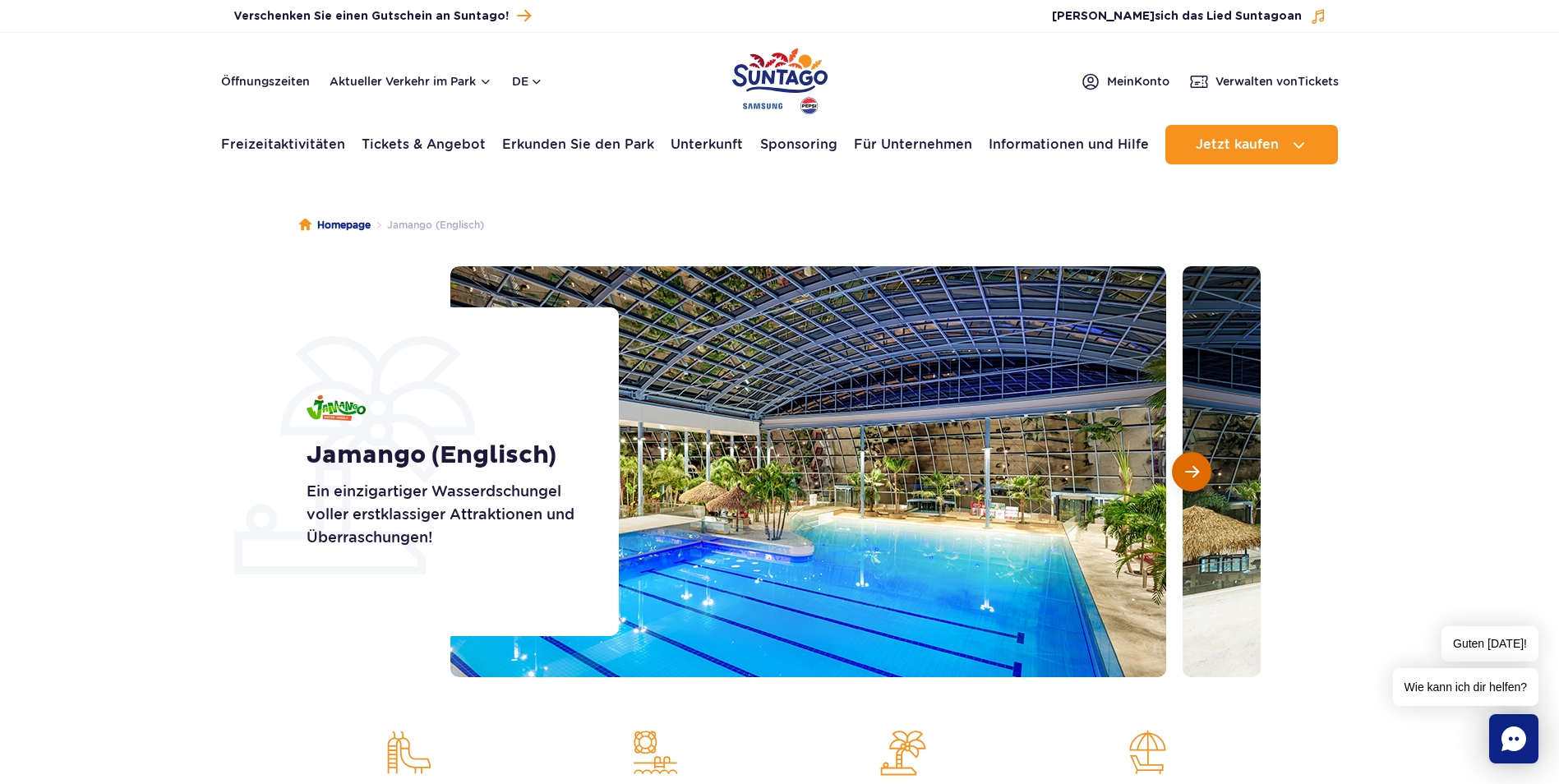
click at [1200, 472] on button "Nächste Folie" at bounding box center [1192, 471] width 40 height 40
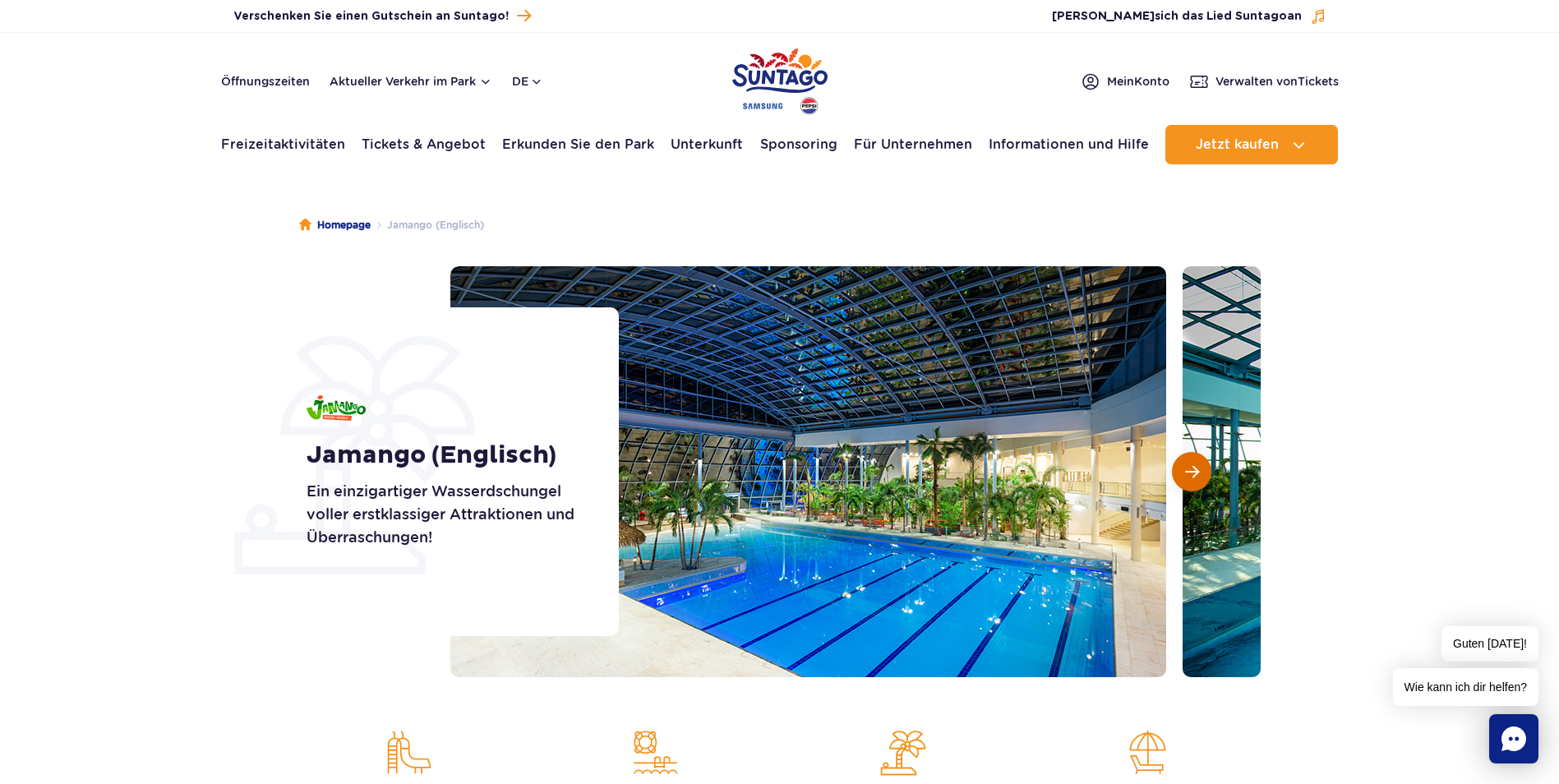
click at [1200, 472] on button "Nächste Folie" at bounding box center [1192, 471] width 40 height 40
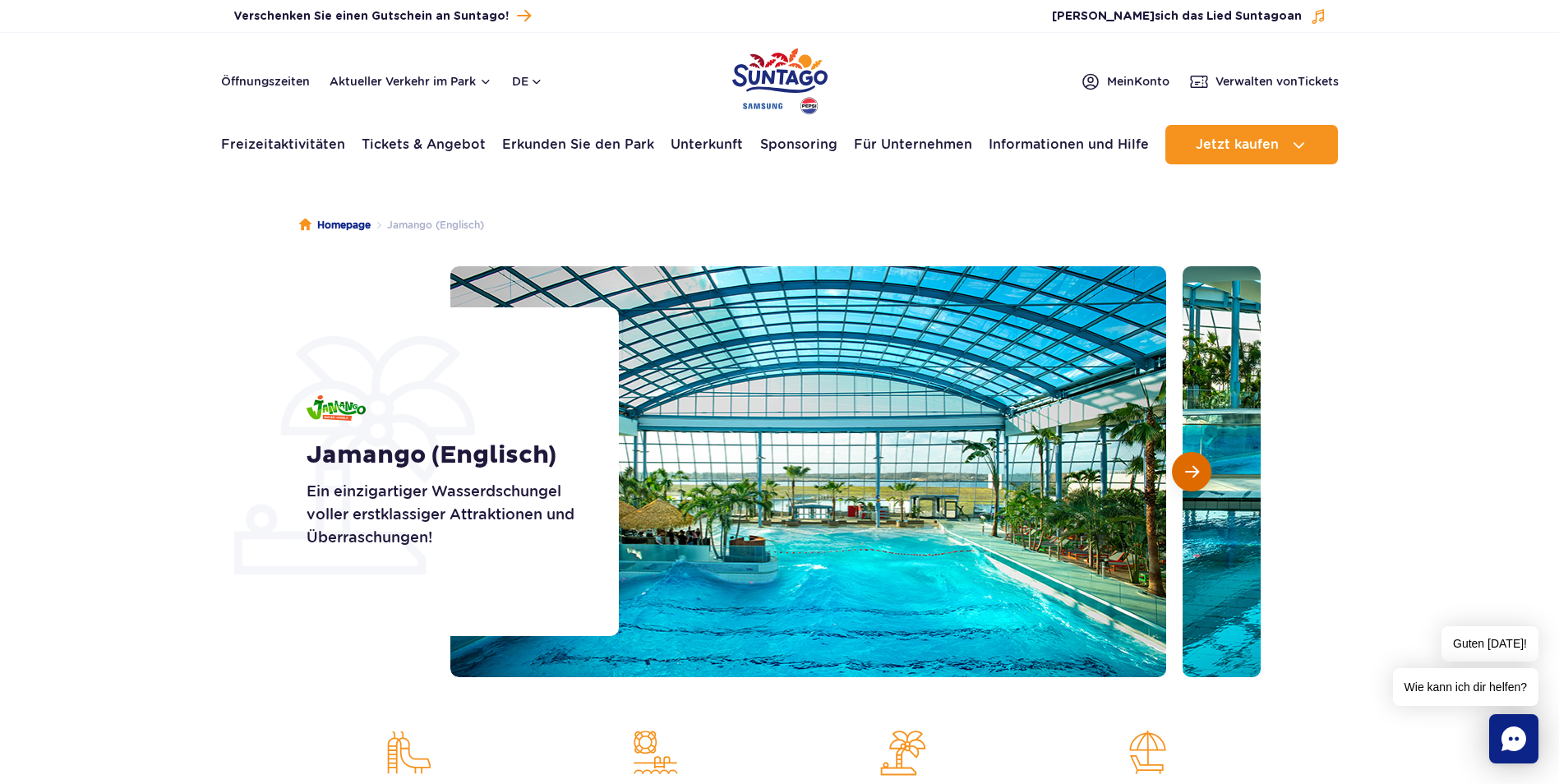
click at [1200, 472] on button "Nächste Folie" at bounding box center [1192, 471] width 40 height 40
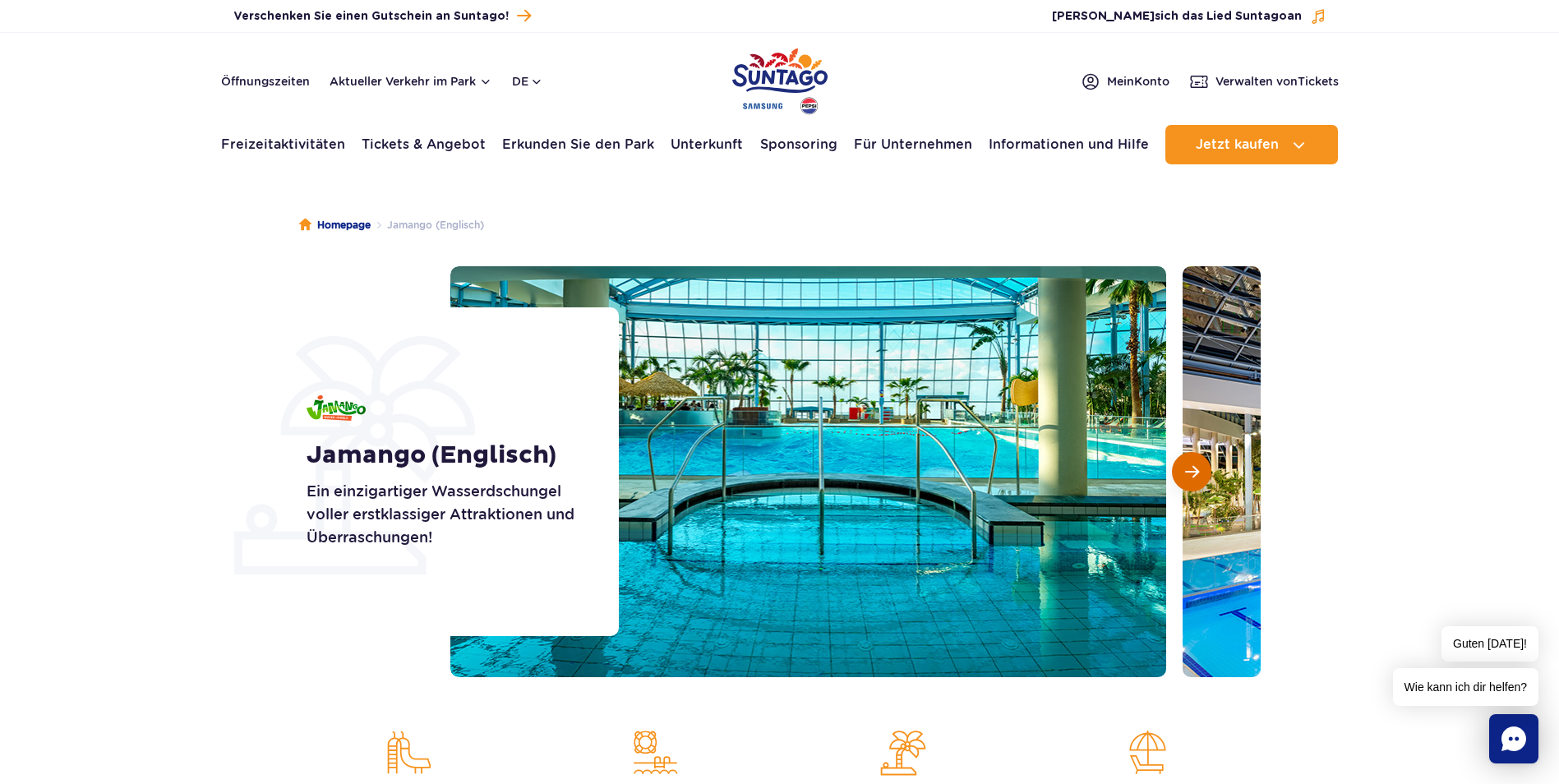
click at [1200, 472] on button "Nächste Folie" at bounding box center [1192, 471] width 40 height 40
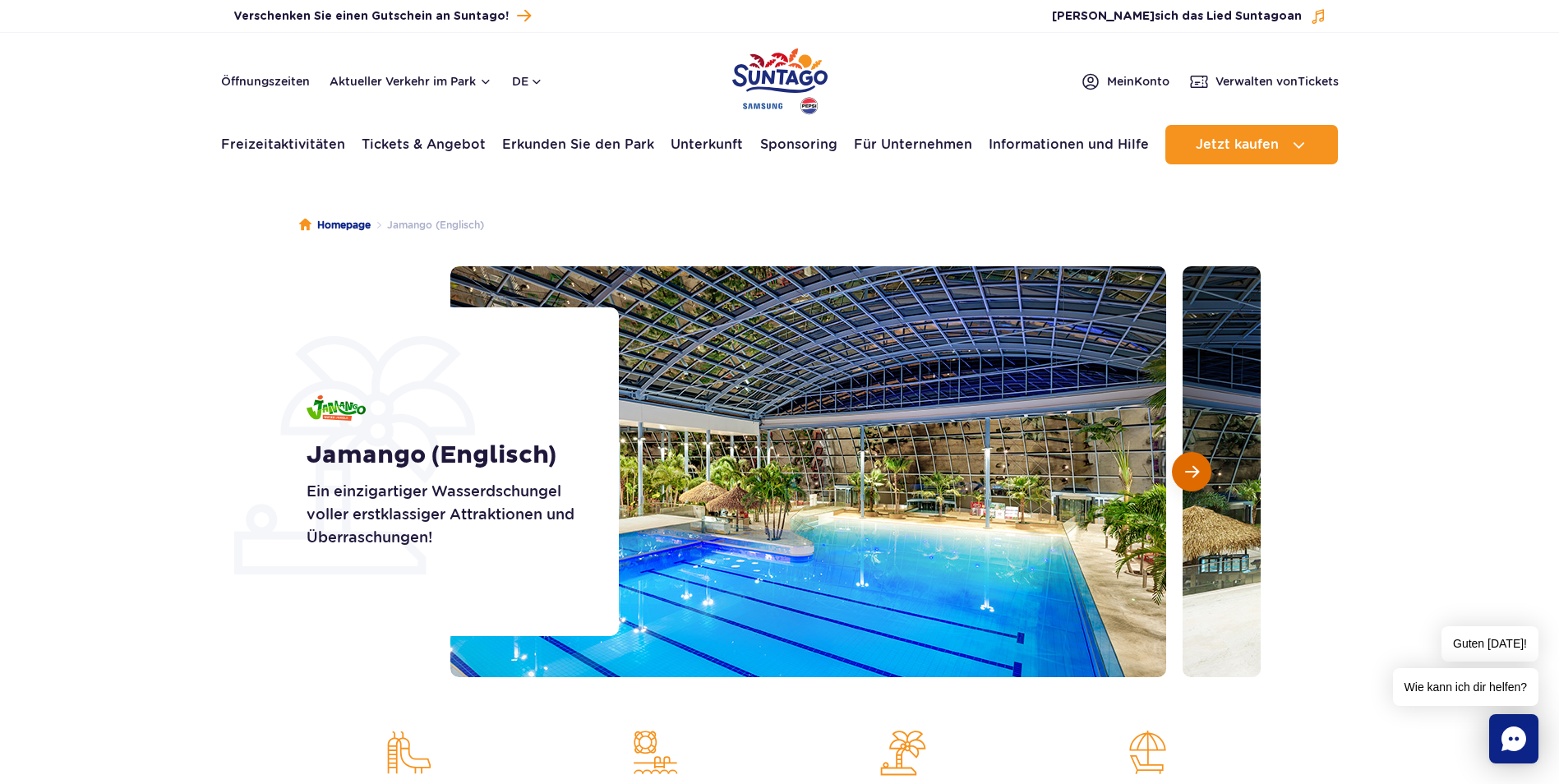
click at [1200, 472] on button "Nächste Folie" at bounding box center [1192, 471] width 40 height 40
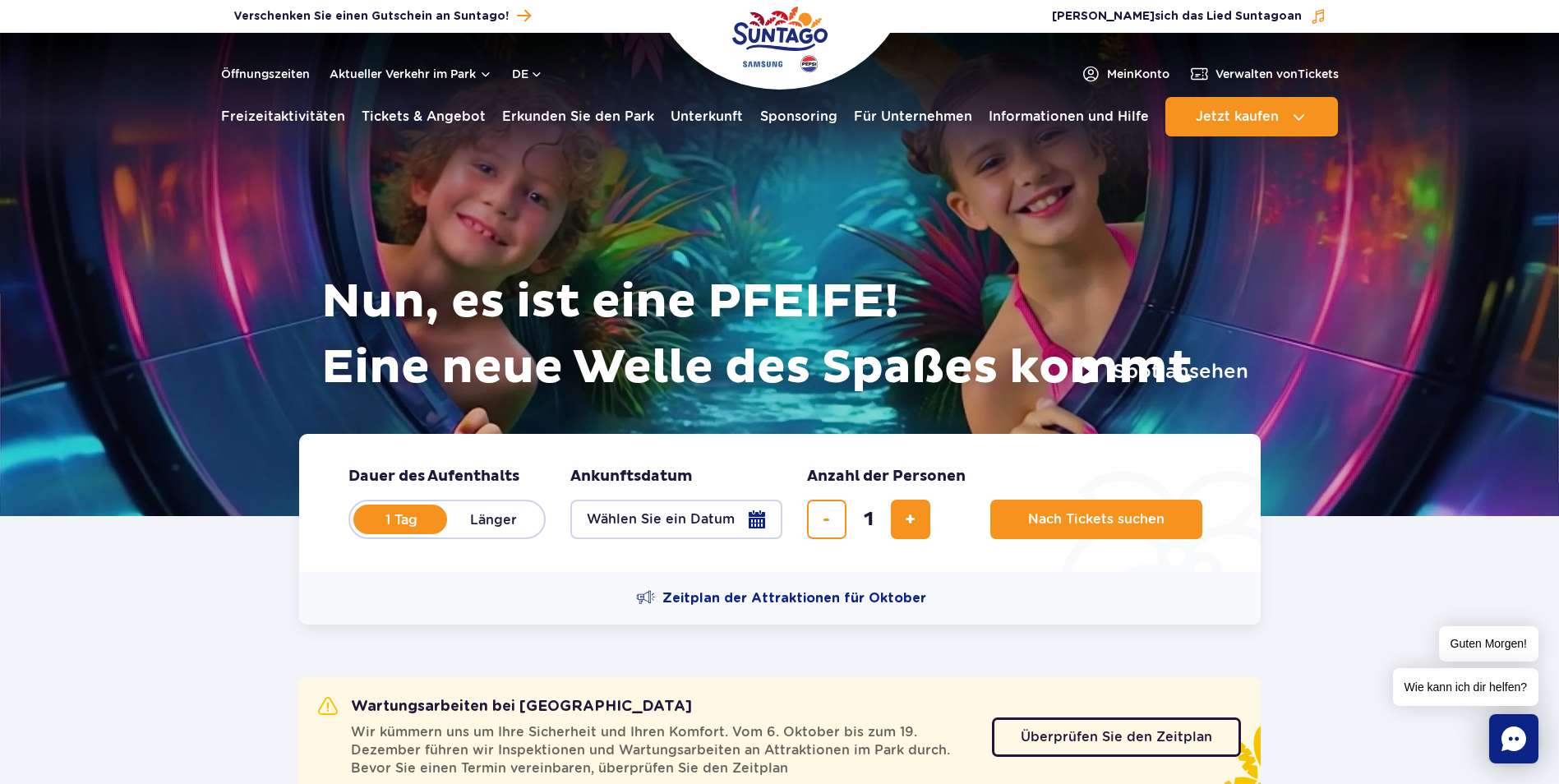
click at [1430, 286] on div at bounding box center [780, 274] width 1559 height 483
click at [409, 76] on button "Aktueller Verkehr im Park" at bounding box center [411, 73] width 162 height 13
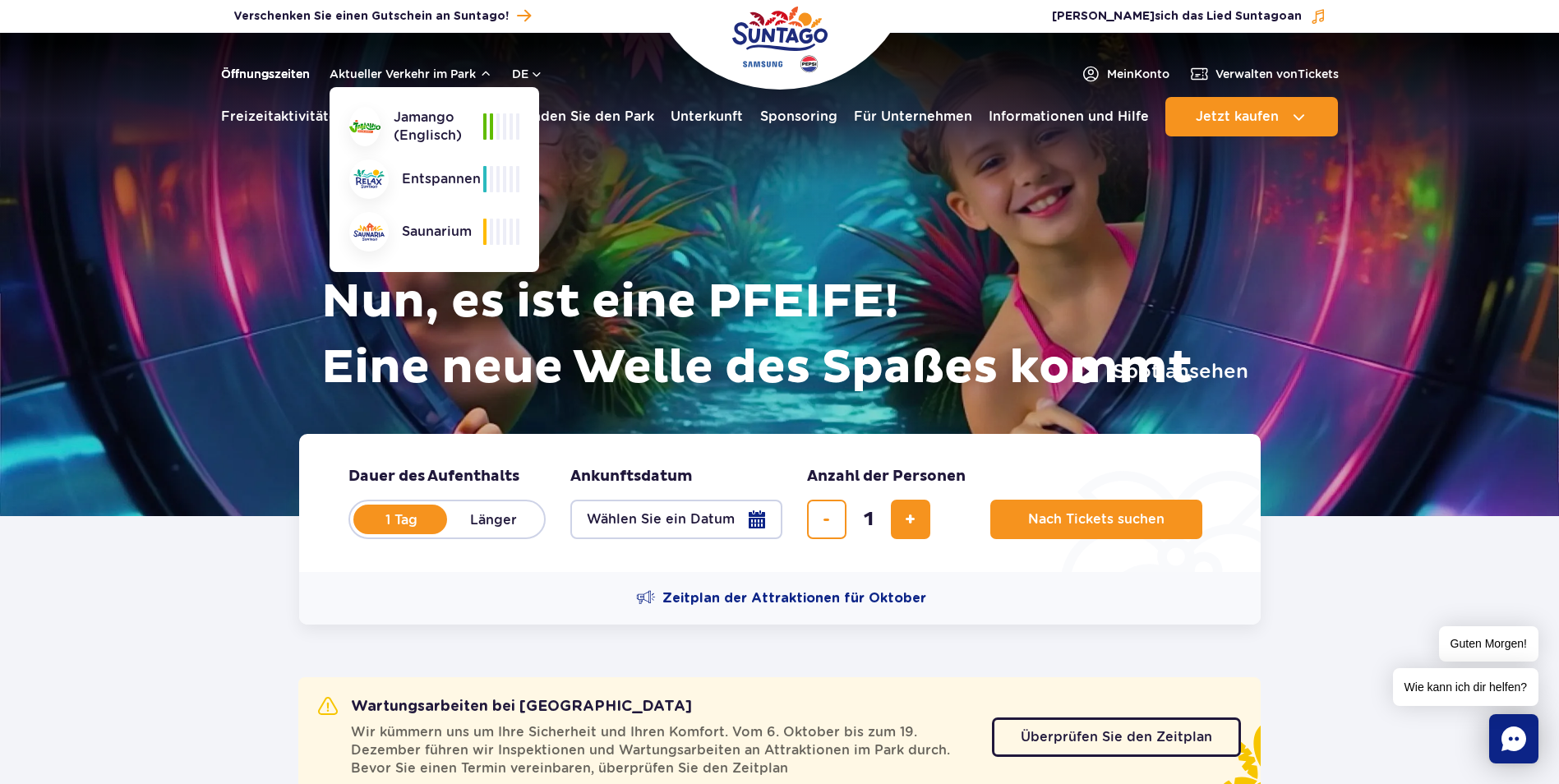
click at [271, 75] on link "Öffnungszeiten" at bounding box center [265, 73] width 89 height 17
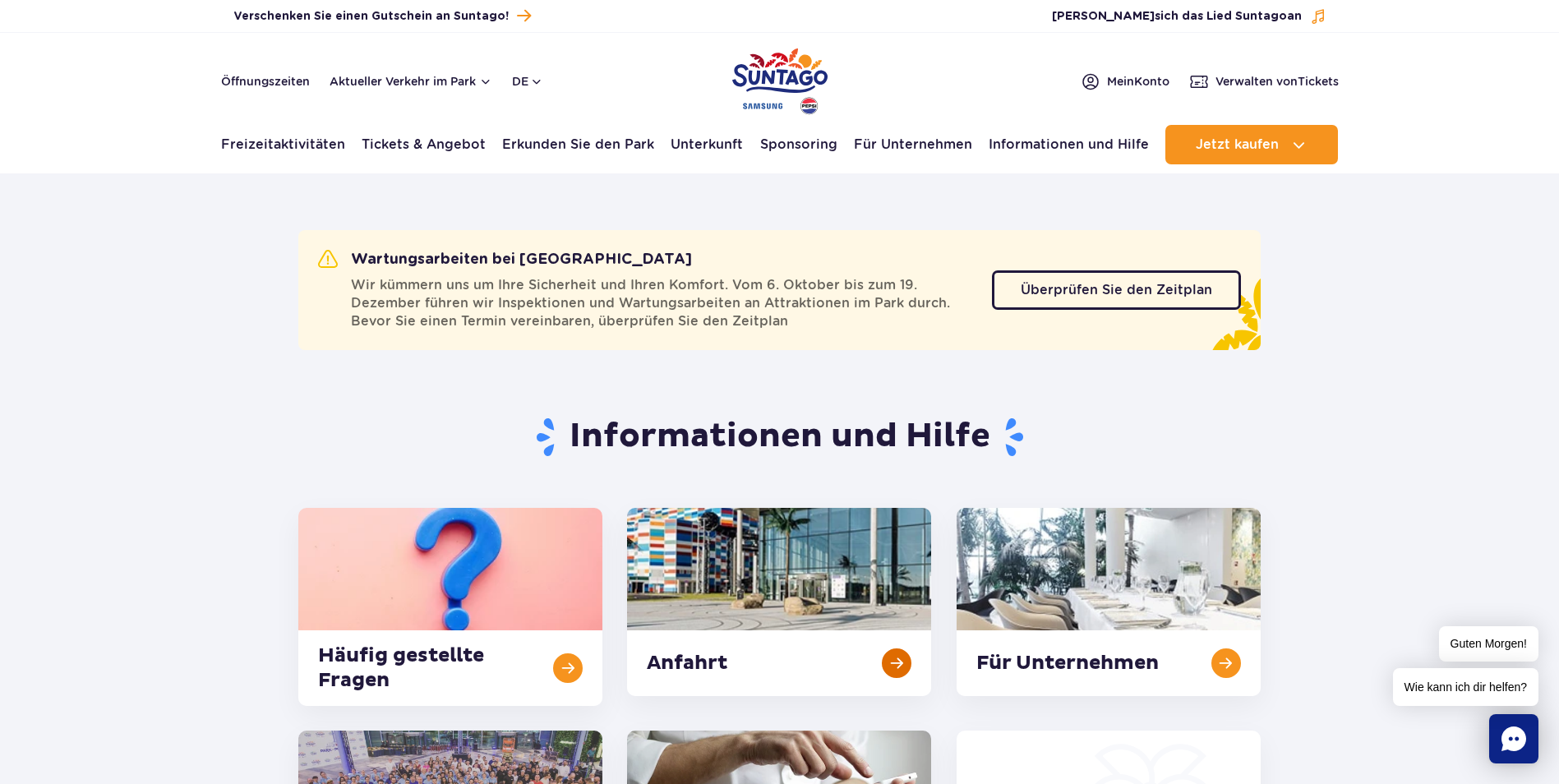
click at [743, 607] on link at bounding box center [779, 602] width 304 height 188
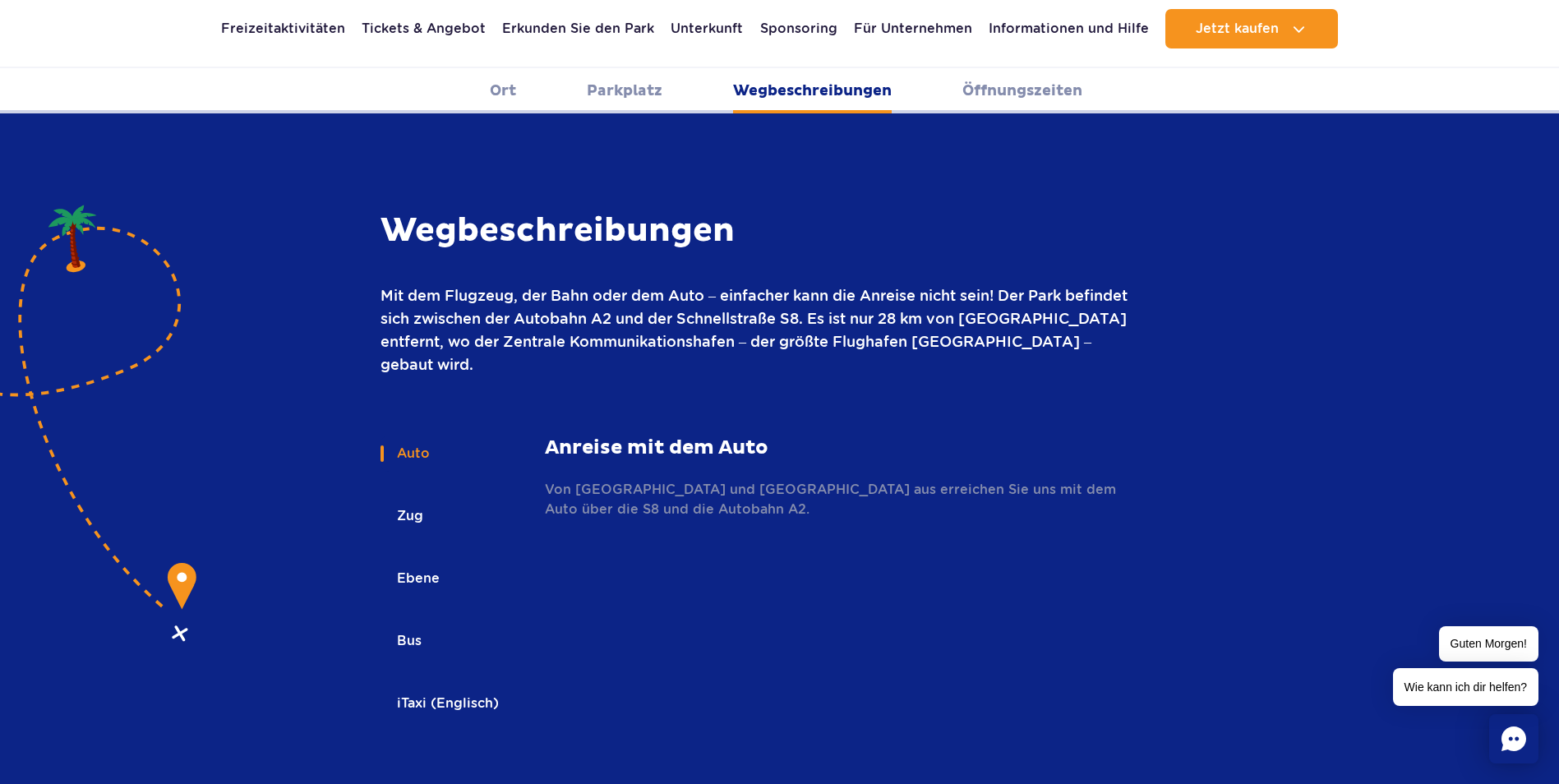
click at [614, 480] on p "Von [GEOGRAPHIC_DATA] und [GEOGRAPHIC_DATA] aus erreichen Sie uns mit dem Auto …" at bounding box center [841, 500] width 592 height 40
click at [625, 480] on p "Von [GEOGRAPHIC_DATA] und [GEOGRAPHIC_DATA] aus erreichen Sie uns mit dem Auto …" at bounding box center [841, 500] width 592 height 40
click at [702, 436] on div "Anreise mit dem Auto Von [GEOGRAPHIC_DATA] und [GEOGRAPHIC_DATA] aus erreichen …" at bounding box center [841, 477] width 592 height 84
drag, startPoint x: 697, startPoint y: 415, endPoint x: 635, endPoint y: 399, distance: 64.0
click at [635, 436] on strong "Anreise mit dem Auto" at bounding box center [841, 447] width 592 height 25
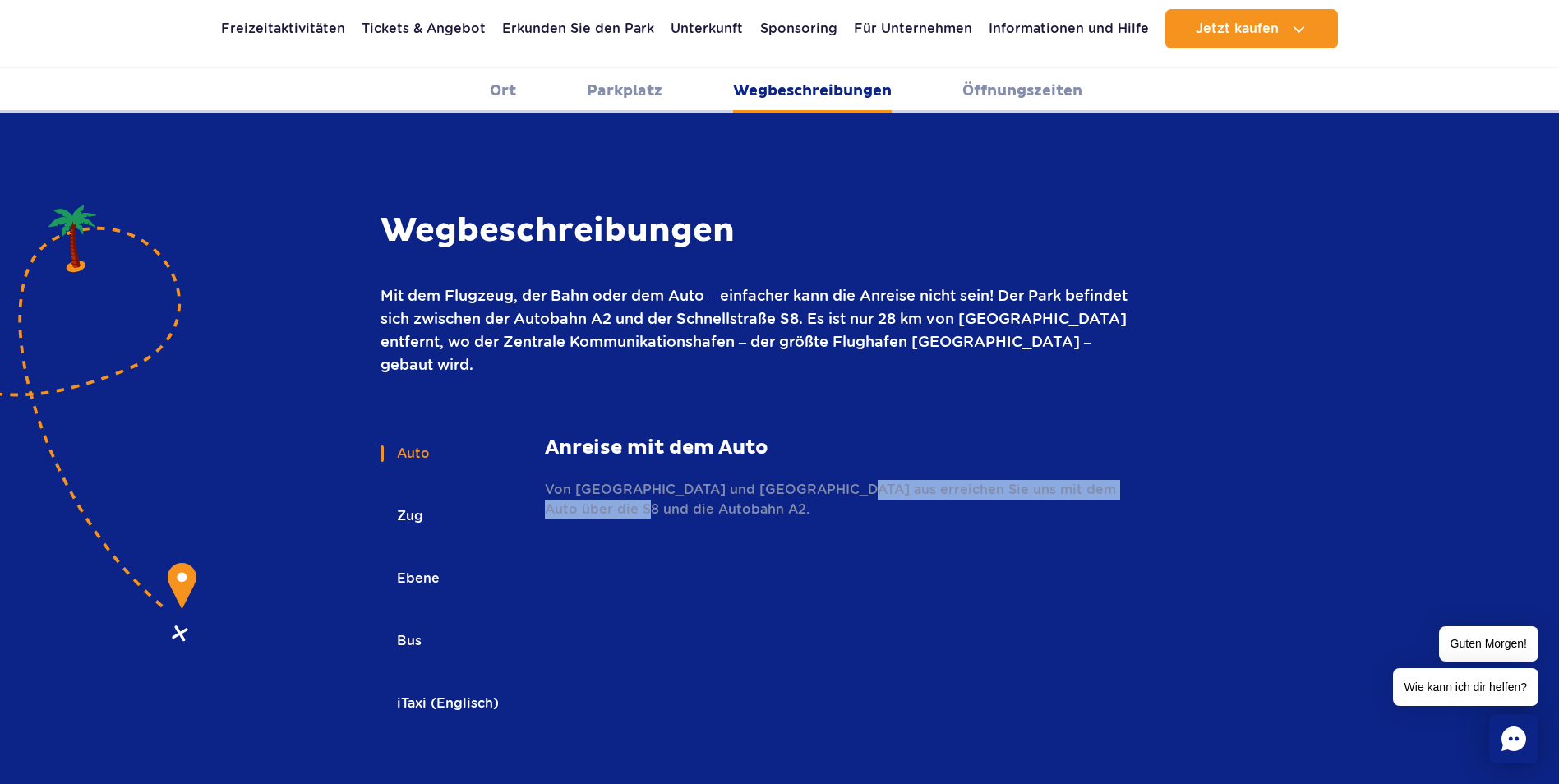
click at [826, 480] on p "Von [GEOGRAPHIC_DATA] und [GEOGRAPHIC_DATA] aus erreichen Sie uns mit dem Auto …" at bounding box center [841, 500] width 592 height 40
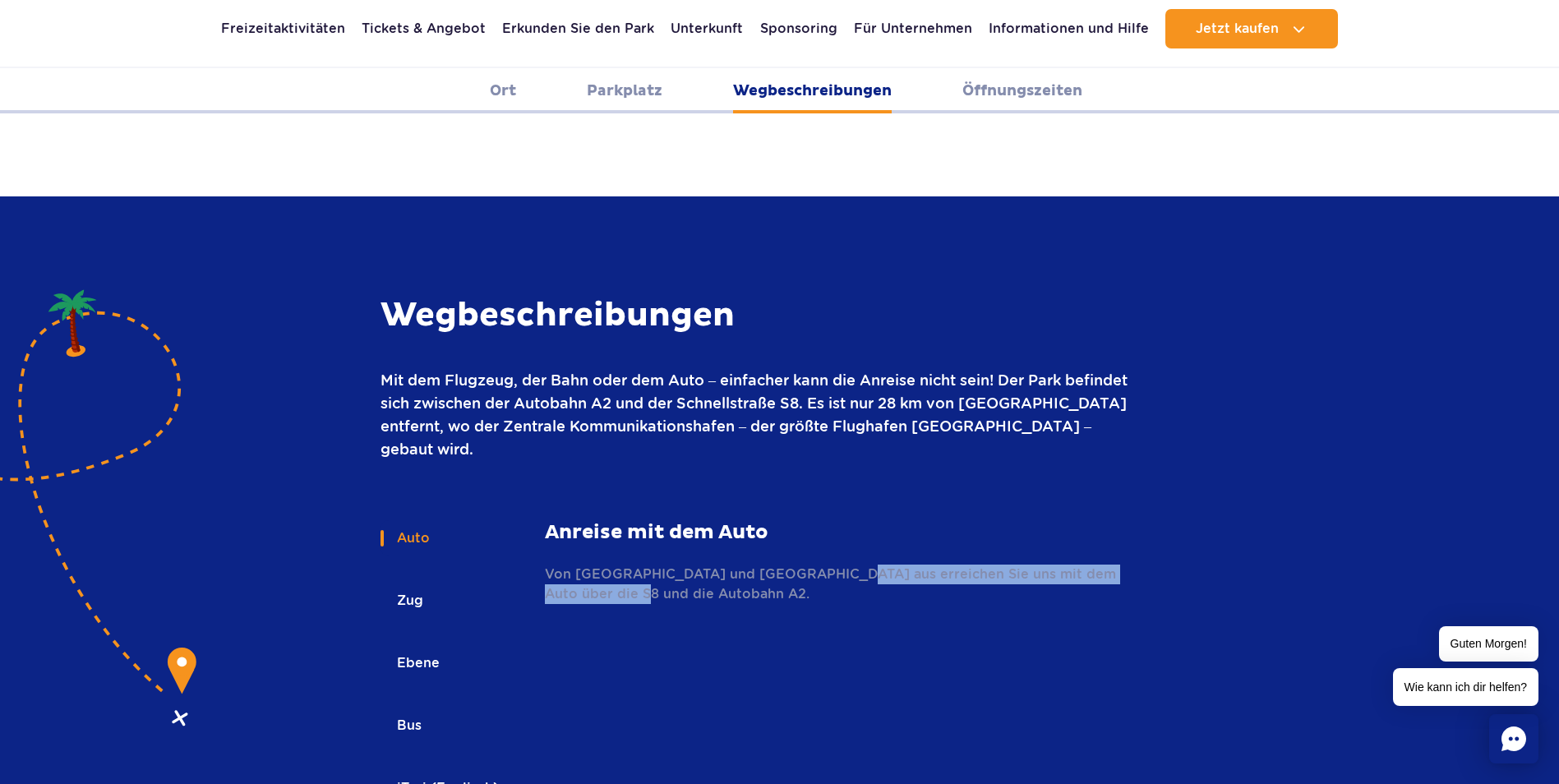
scroll to position [1939, 0]
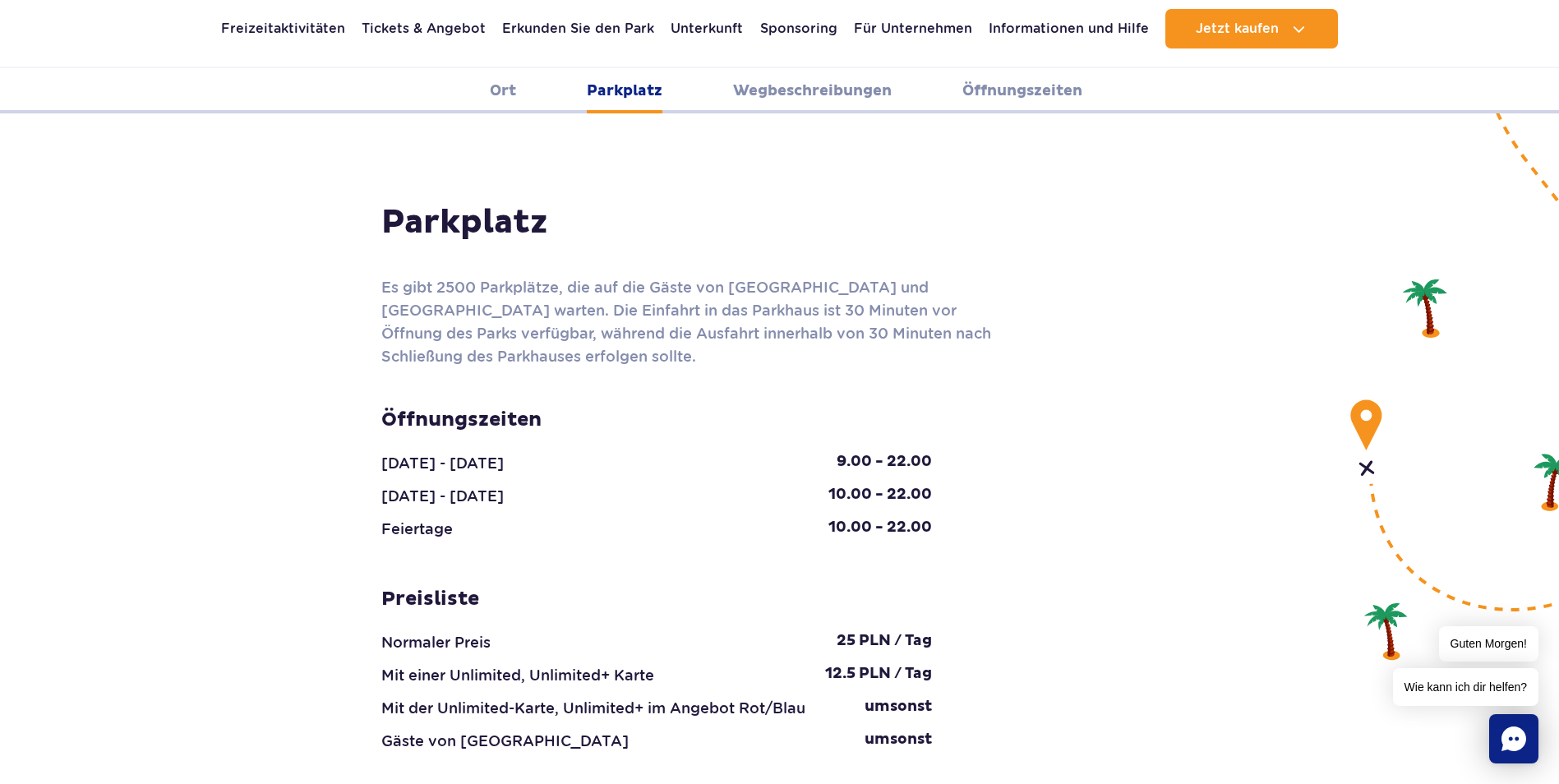
scroll to position [1528, 0]
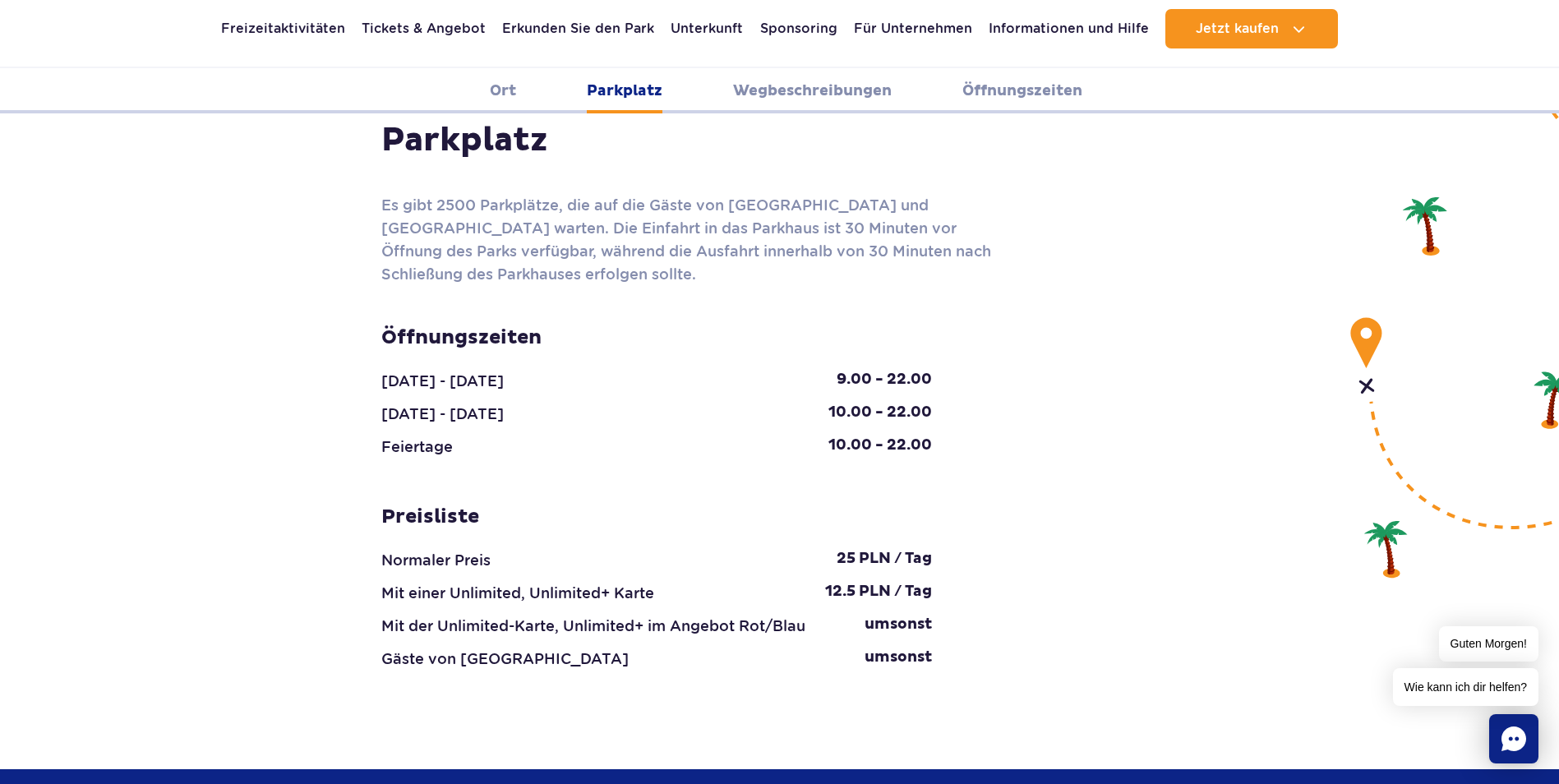
drag, startPoint x: 1095, startPoint y: 601, endPoint x: 1017, endPoint y: 586, distance: 79.4
click at [1017, 586] on div "Parkplatz Es gibt 2500 Parkplätze, die auf die Gäste von [GEOGRAPHIC_DATA] und …" at bounding box center [780, 395] width 822 height 550
click at [808, 97] on link "Wegbeschreibungen" at bounding box center [812, 91] width 158 height 46
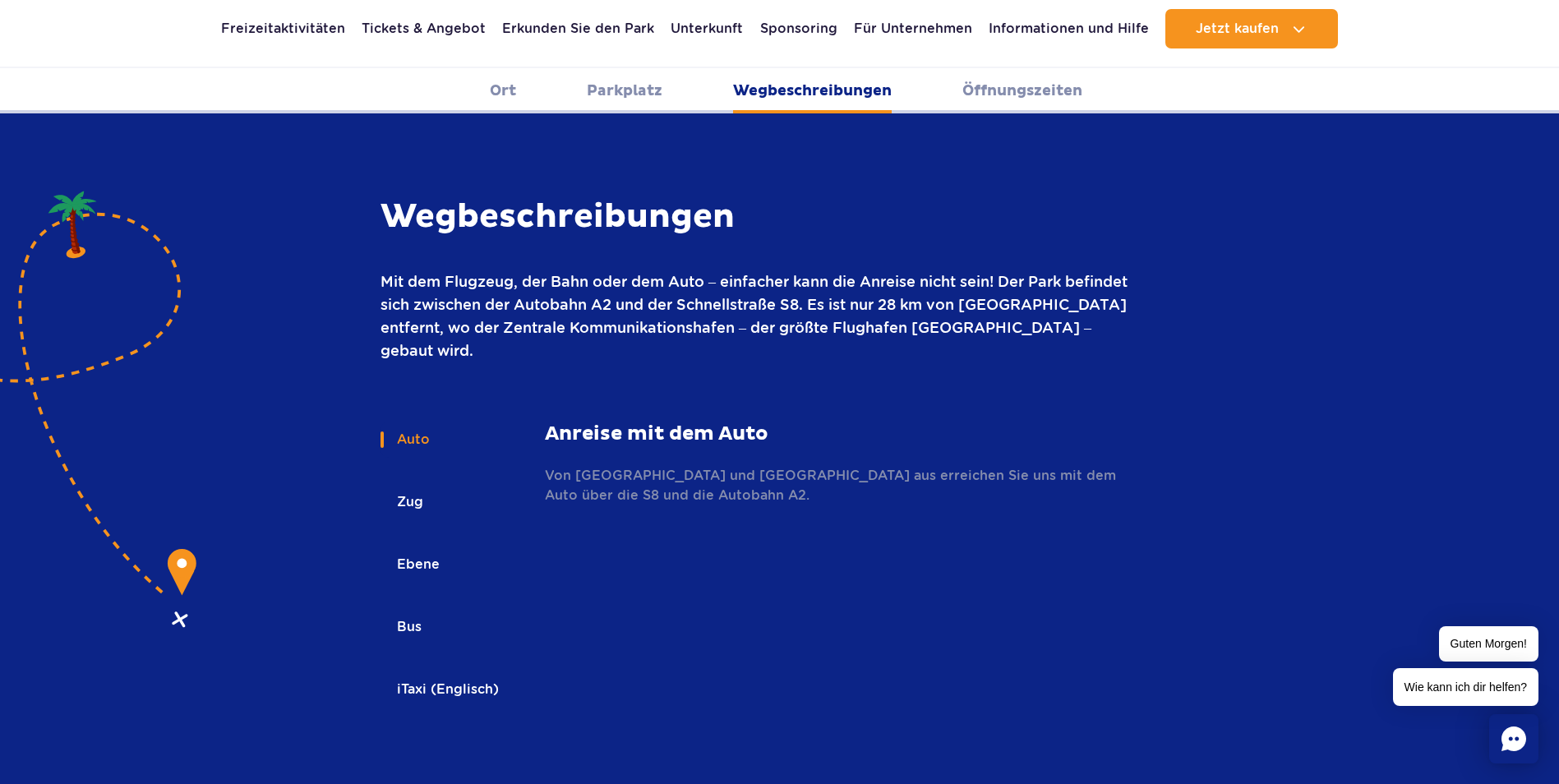
scroll to position [2228, 0]
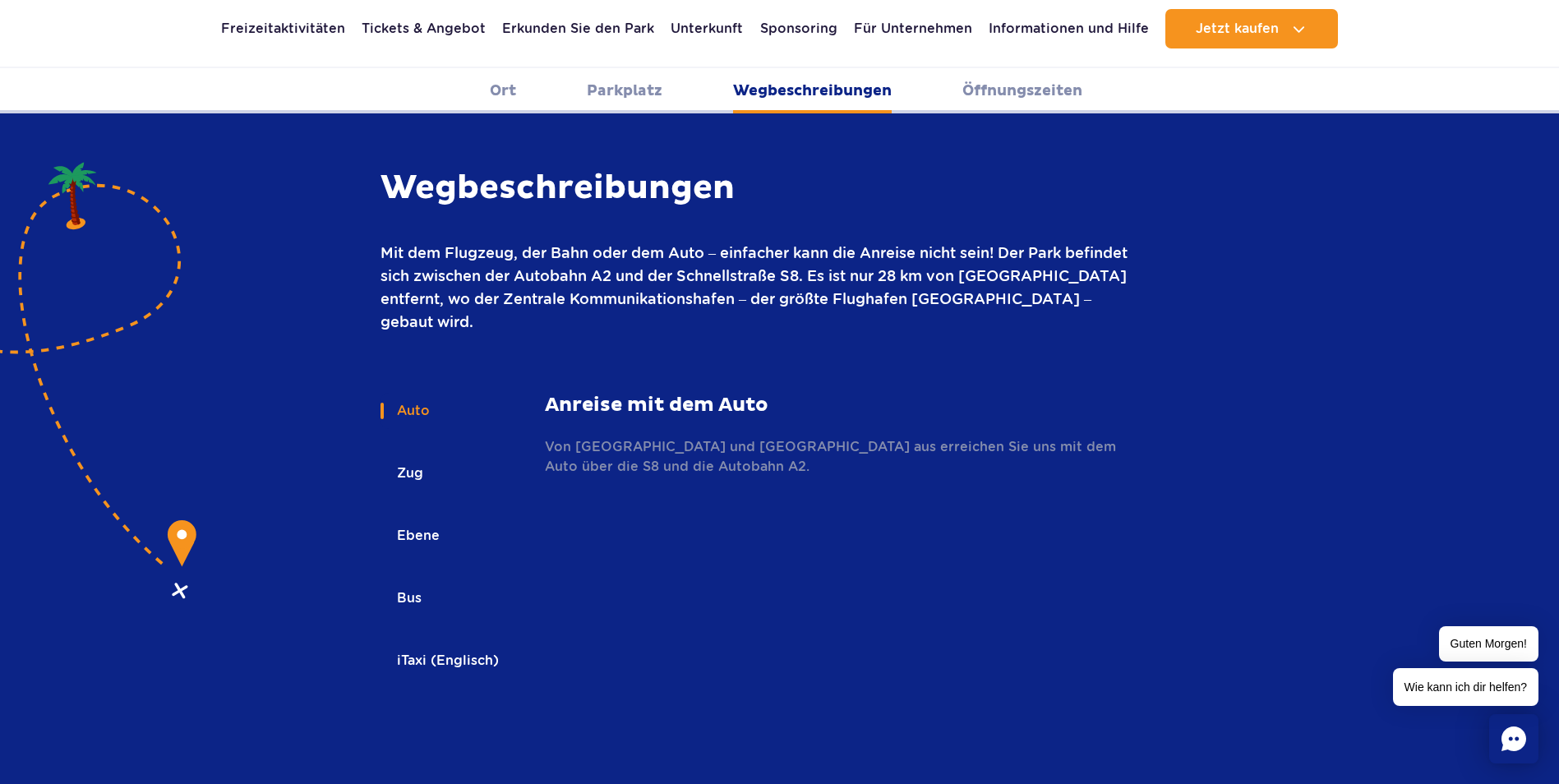
click at [966, 95] on link "Öffnungszeiten" at bounding box center [1022, 91] width 120 height 46
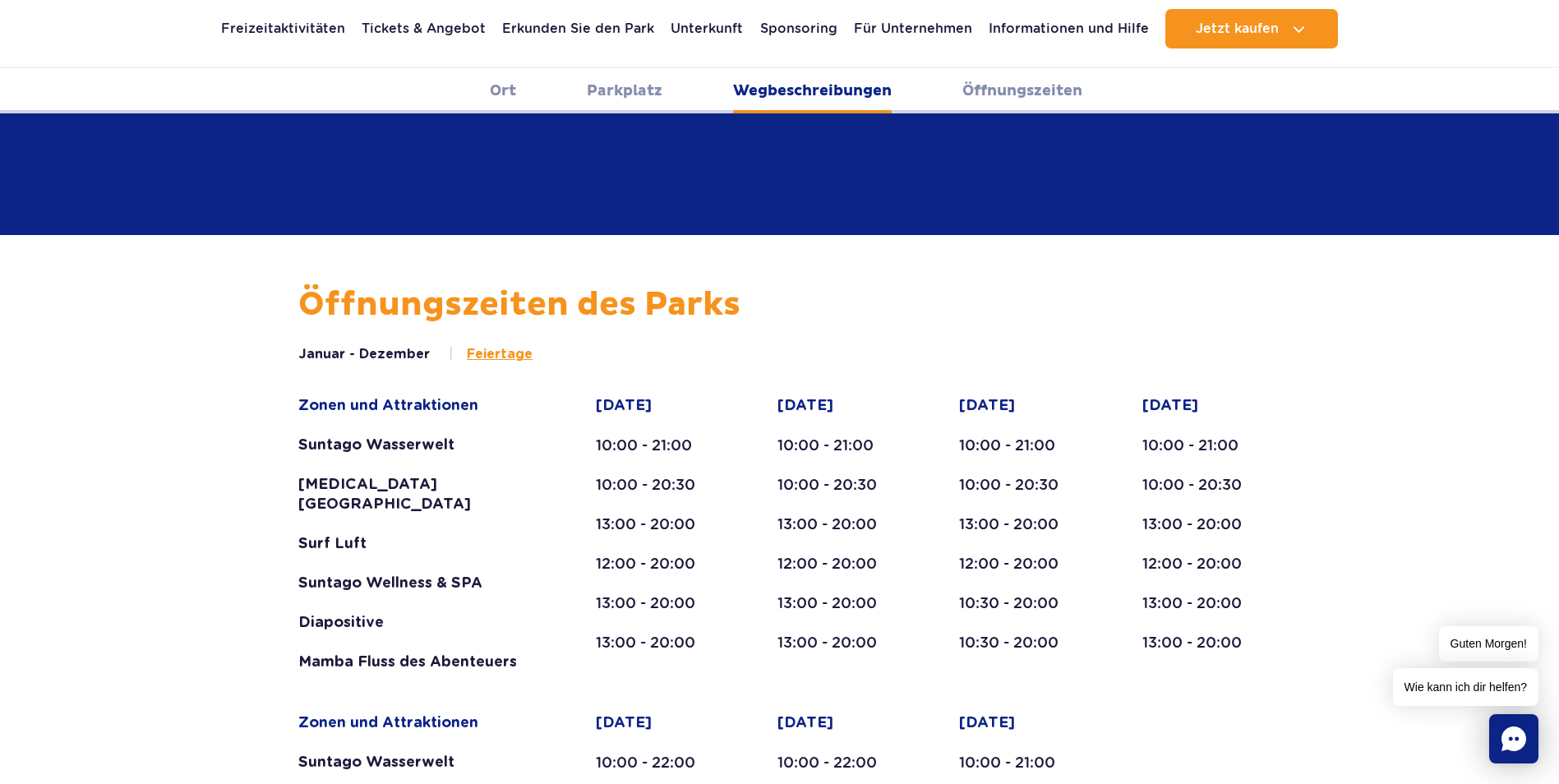
scroll to position [2889, 0]
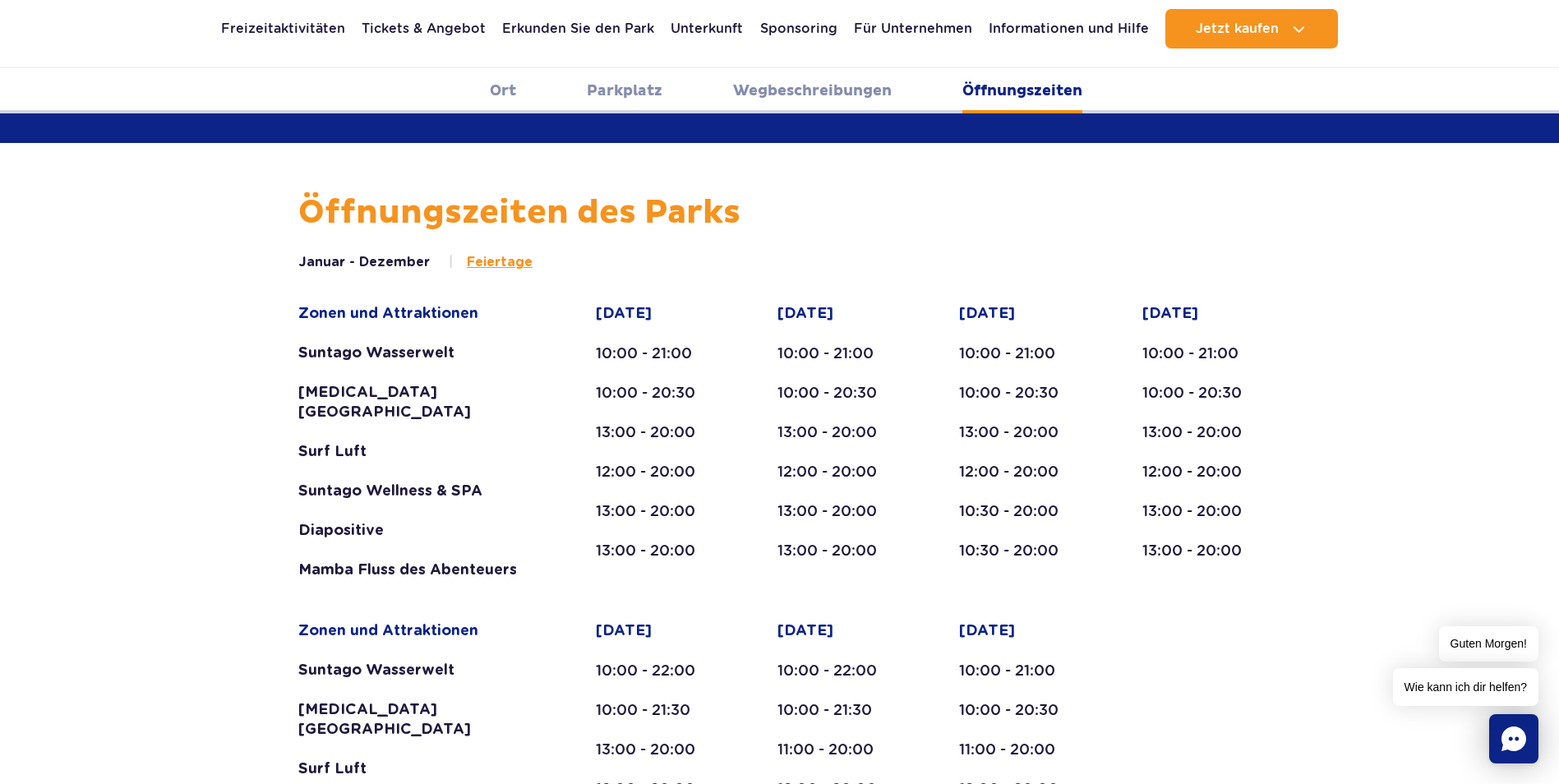
click at [524, 90] on ul "Ort Parkplatz Wegbeschreibungen Öffnungszeiten" at bounding box center [780, 91] width 1559 height 46
click at [514, 89] on link "Ort" at bounding box center [503, 91] width 27 height 46
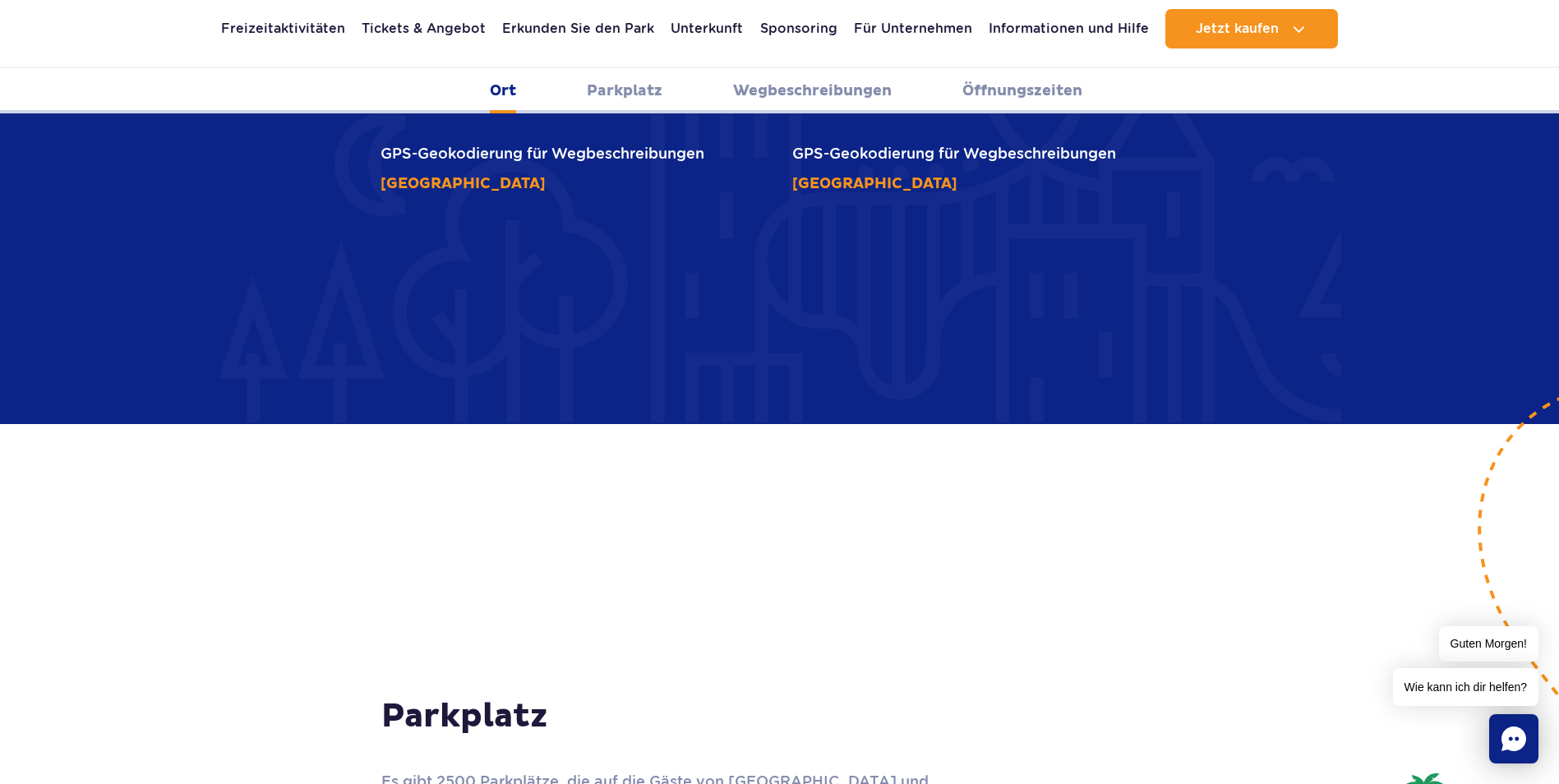
scroll to position [991, 0]
